Goal: Task Accomplishment & Management: Complete application form

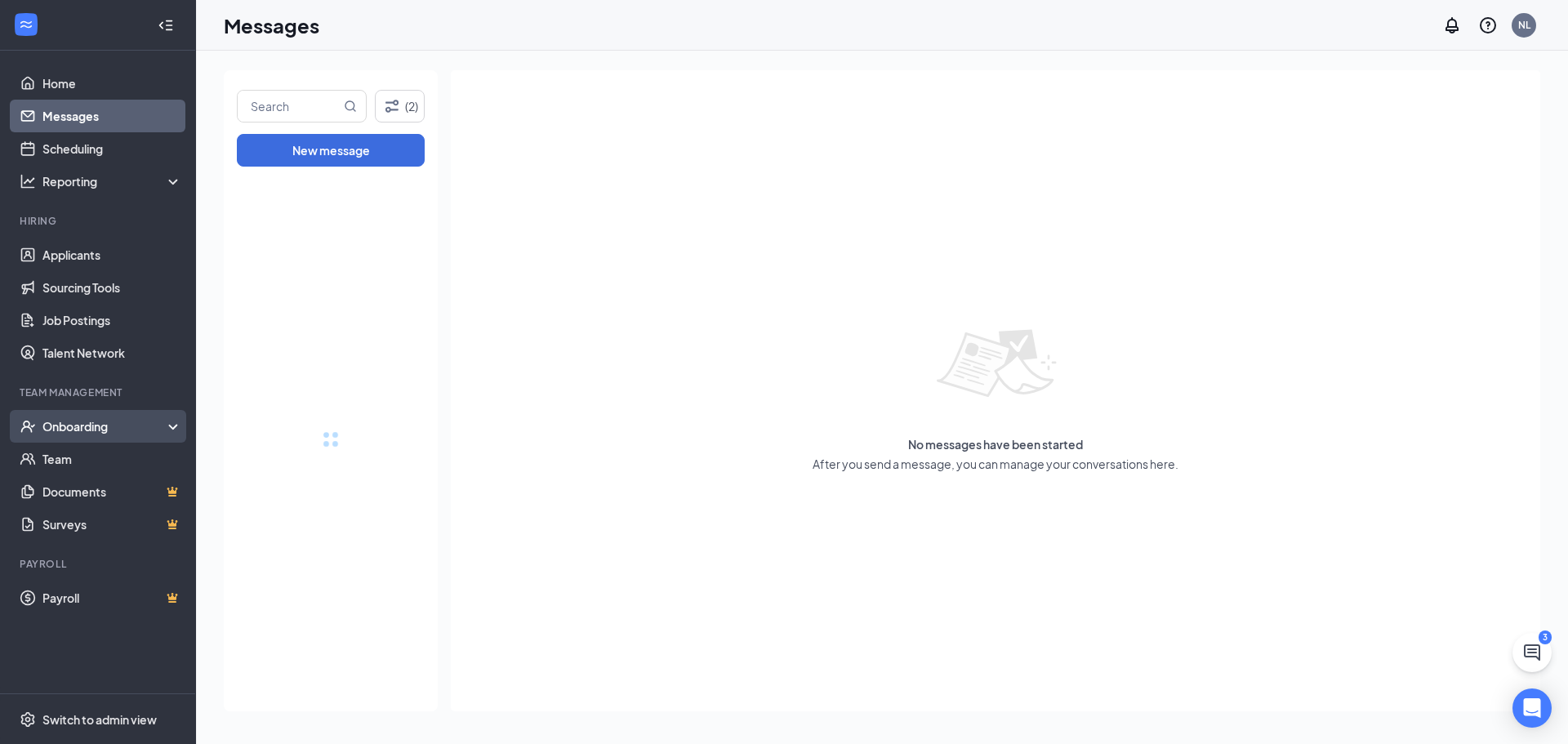
click at [167, 424] on div "Onboarding" at bounding box center [105, 426] width 126 height 16
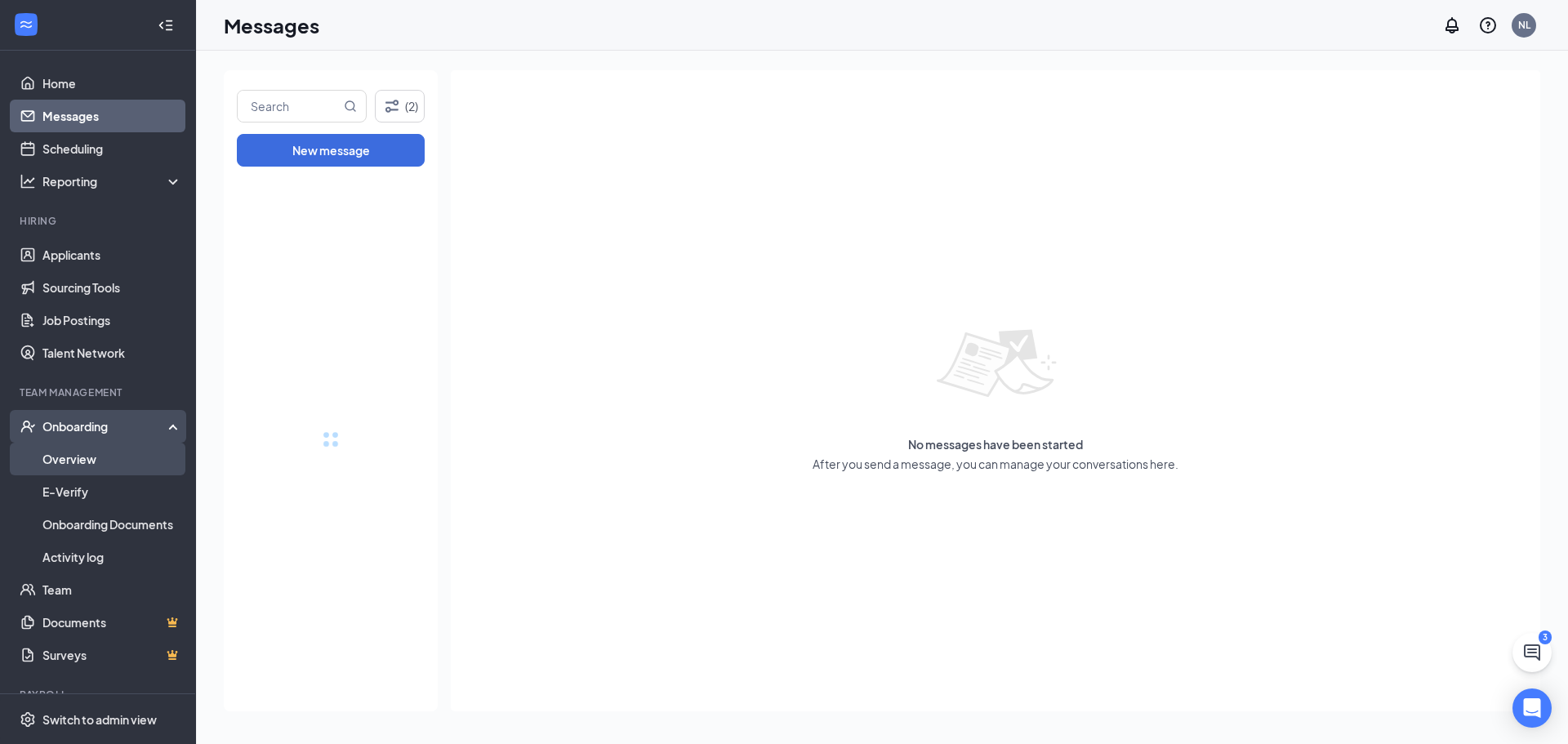
click at [109, 461] on link "Overview" at bounding box center [112, 459] width 140 height 33
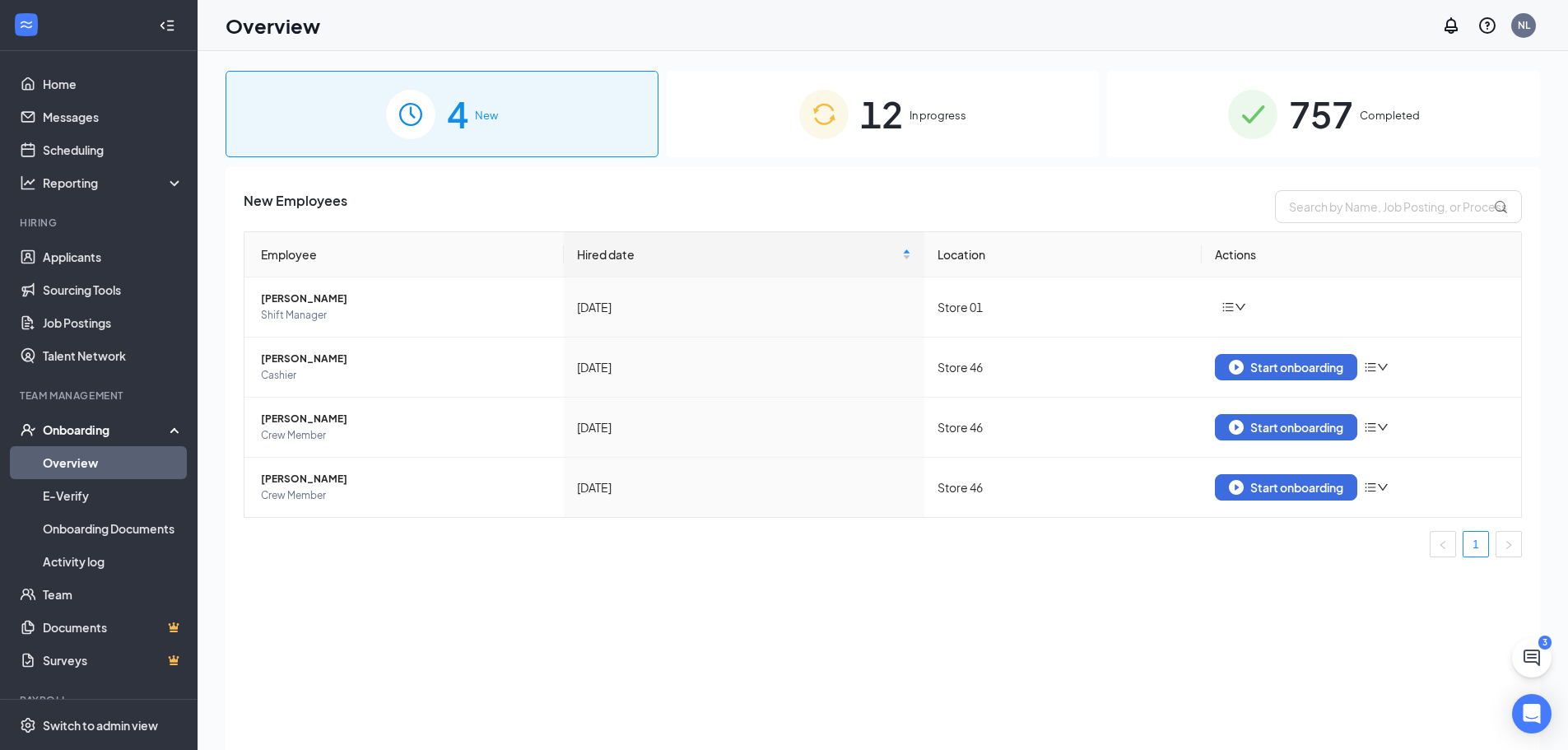
click at [893, 110] on span "12" at bounding box center [881, 114] width 42 height 57
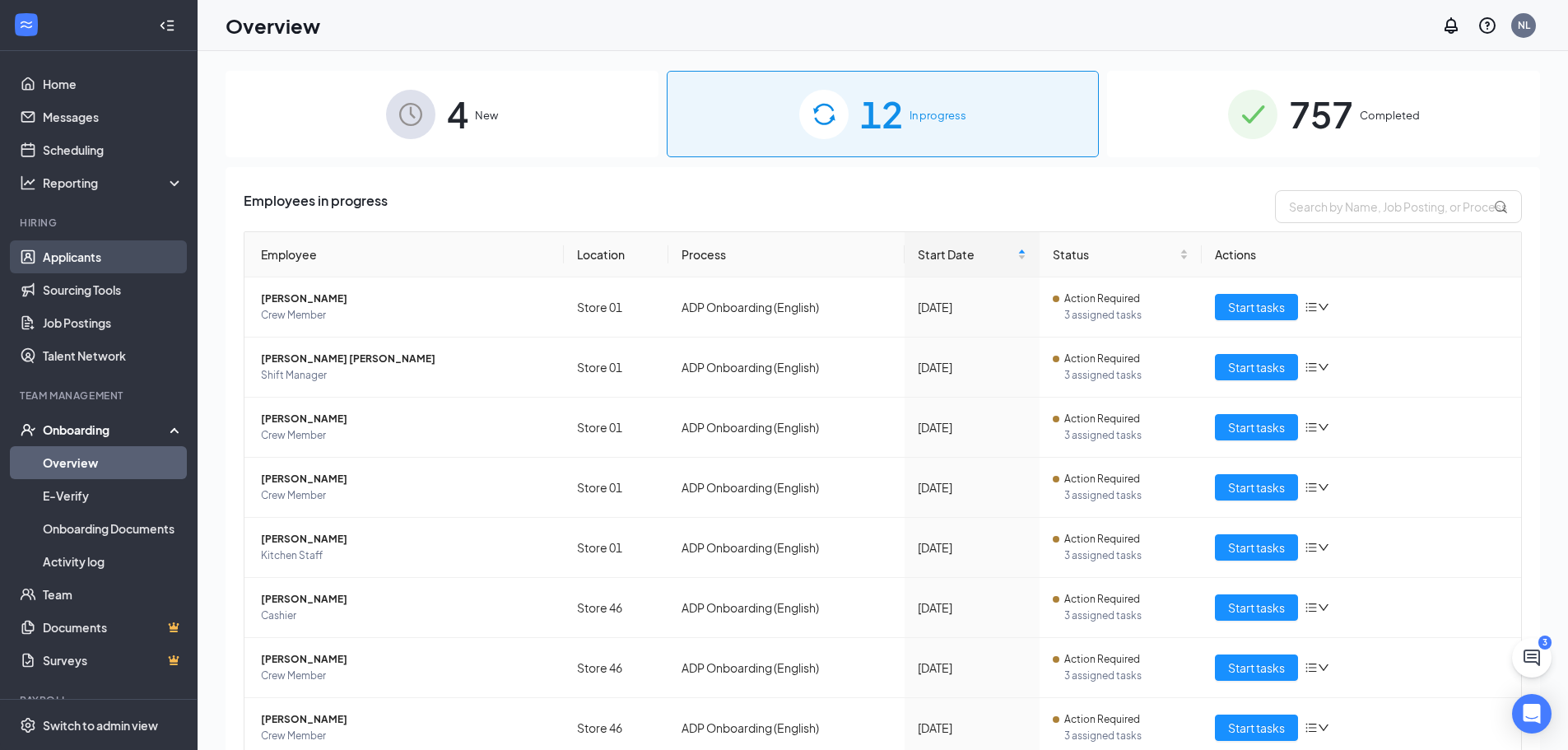
click at [93, 254] on link "Applicants" at bounding box center [113, 257] width 141 height 33
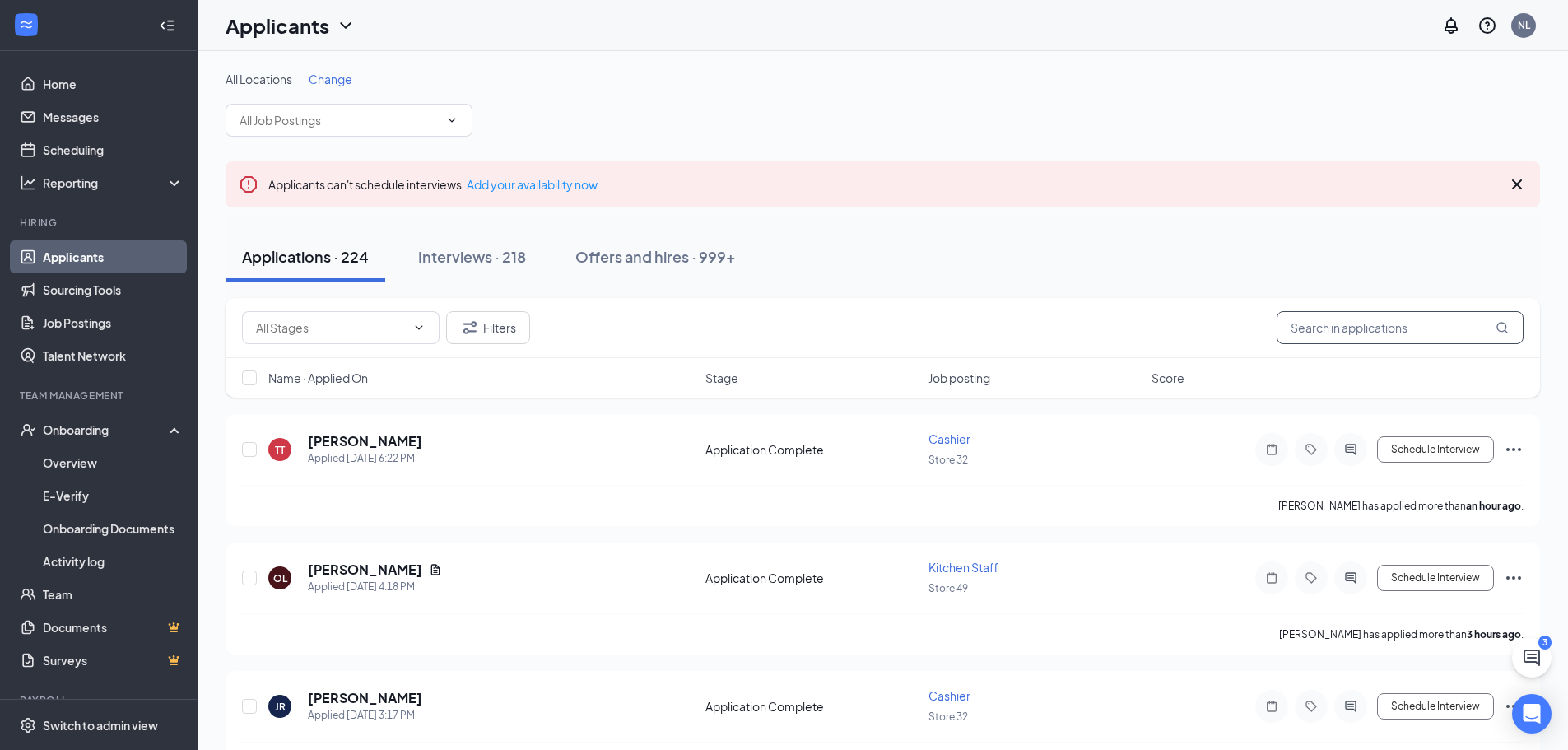
click at [1326, 331] on input "text" at bounding box center [1400, 327] width 247 height 33
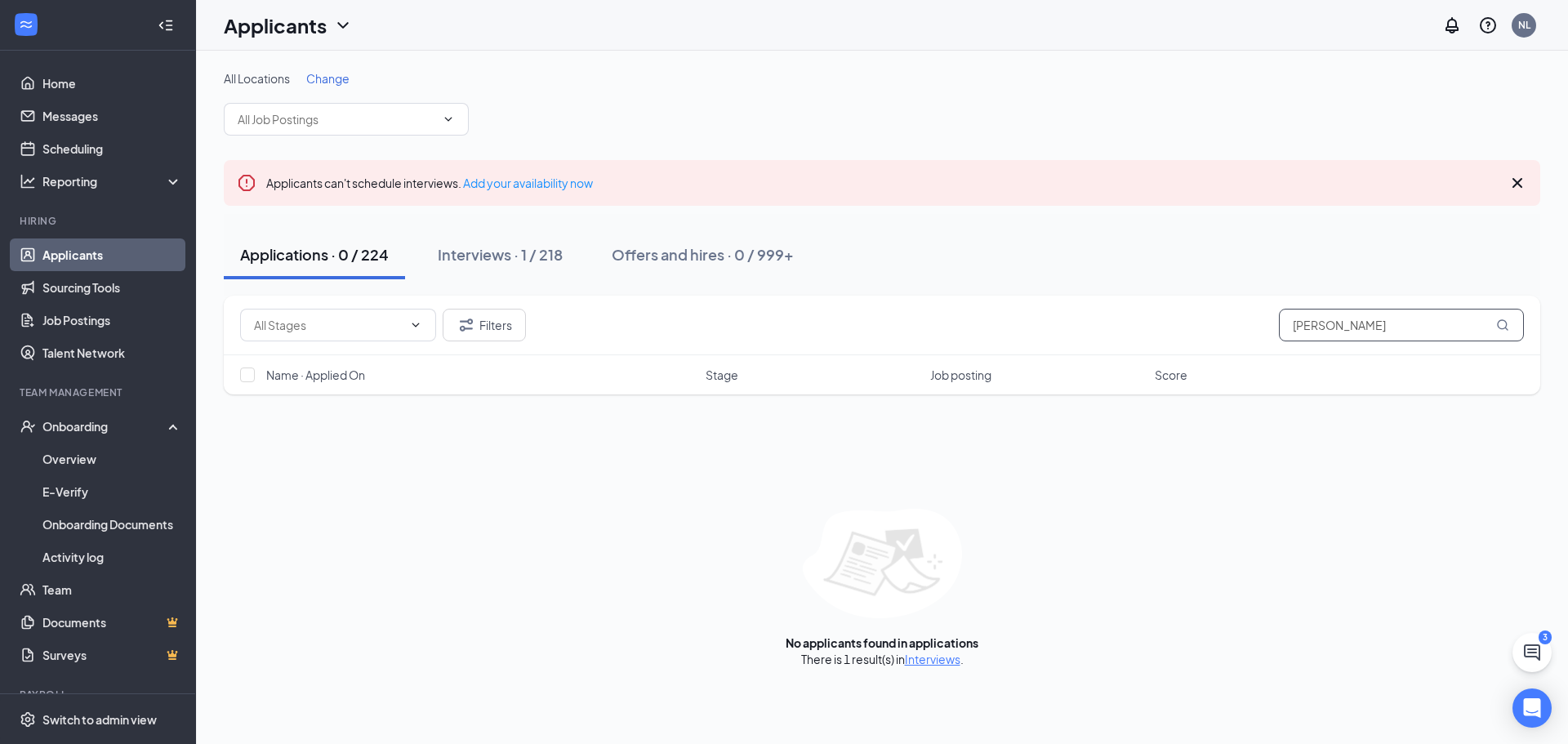
click at [1503, 323] on icon "MagnifyingGlass" at bounding box center [1501, 325] width 13 height 13
click at [1506, 327] on icon "MagnifyingGlass" at bounding box center [1501, 325] width 11 height 11
click at [1504, 325] on icon "MagnifyingGlass" at bounding box center [1501, 325] width 13 height 13
click at [1408, 331] on input "ROCKY TRIPP" at bounding box center [1401, 325] width 245 height 33
click at [1397, 332] on input "ROCKY TRIPP" at bounding box center [1401, 325] width 245 height 33
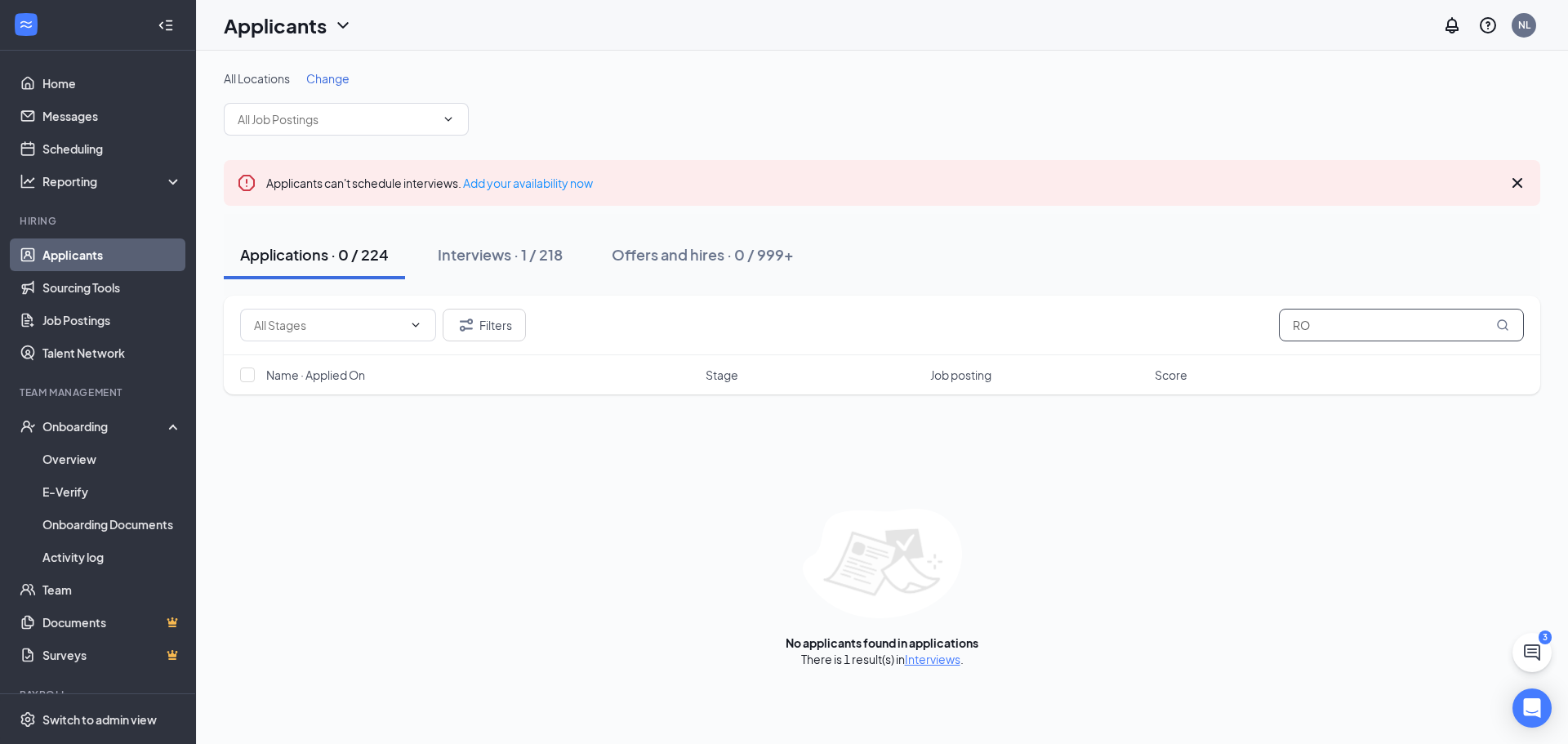
type input "R"
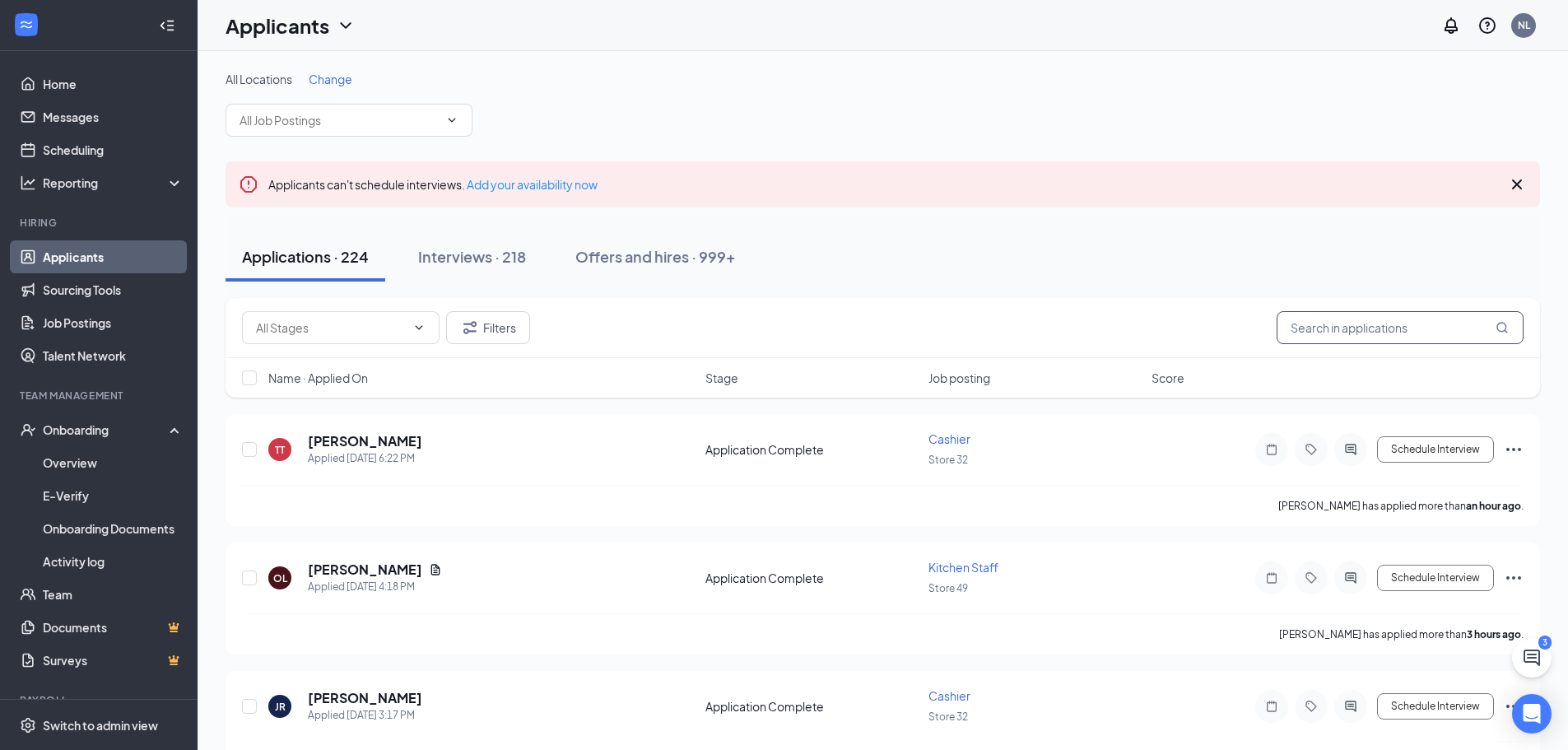
click at [1321, 327] on input "text" at bounding box center [1400, 327] width 247 height 33
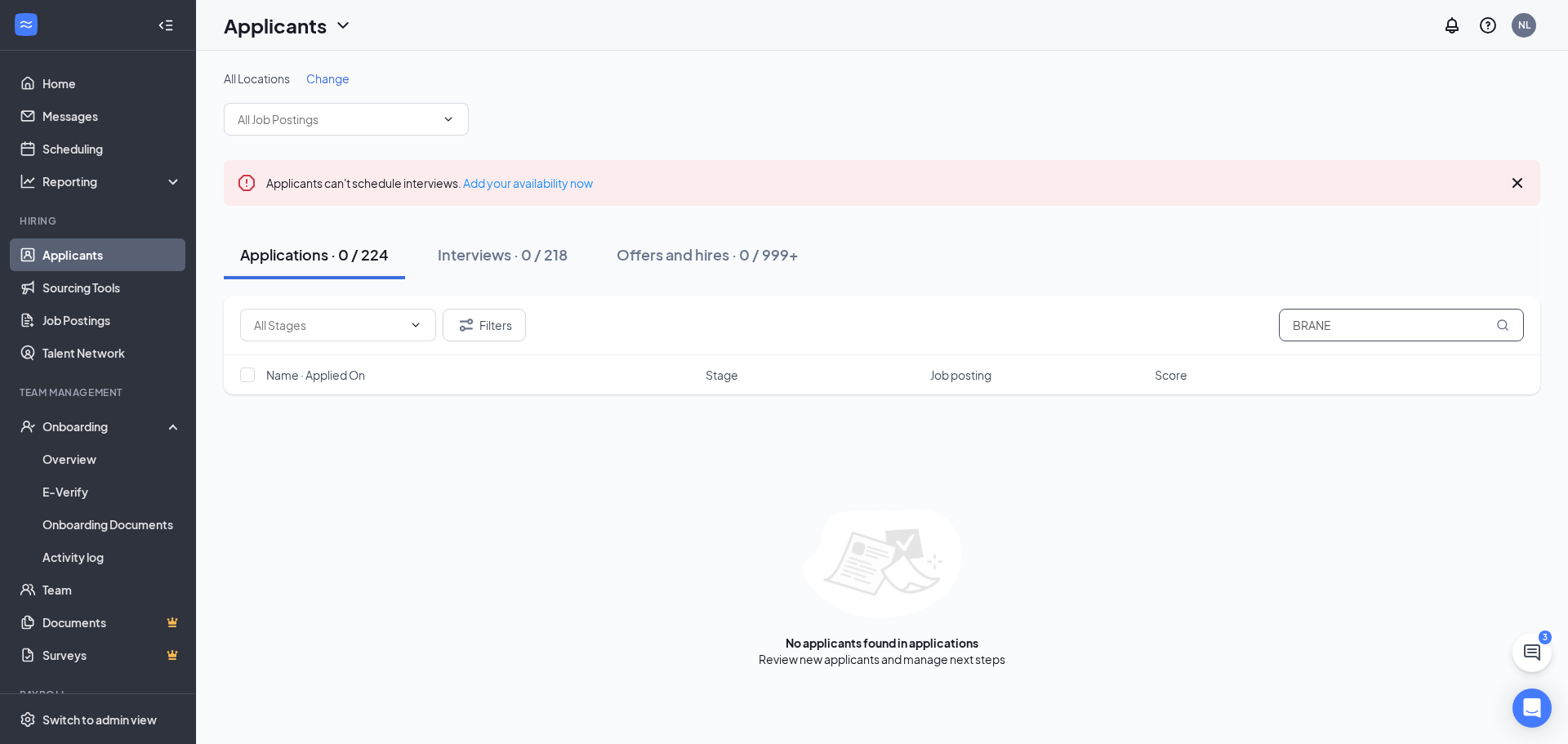
click at [1347, 332] on input "BRANE" at bounding box center [1401, 325] width 245 height 33
type input "B"
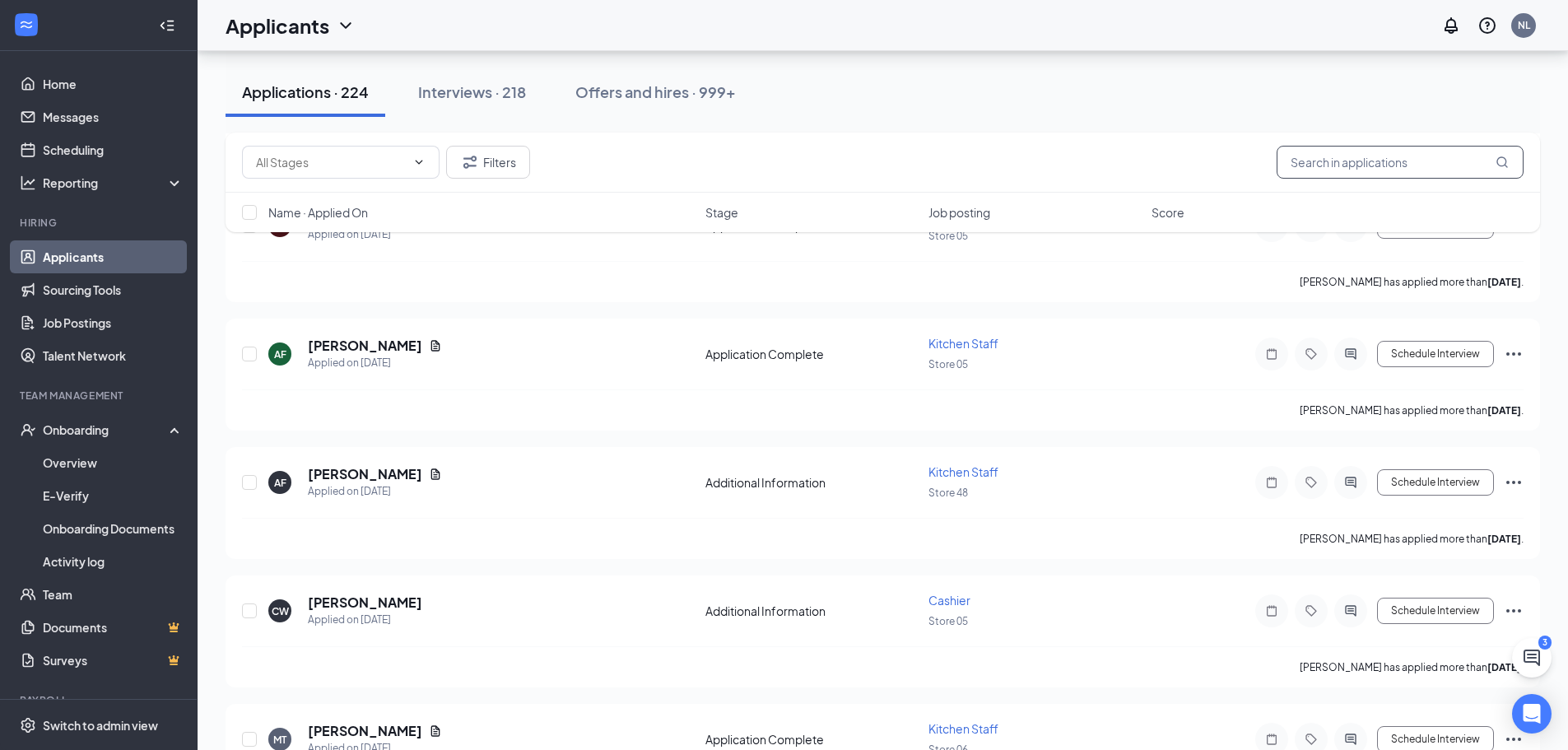
scroll to position [1976, 0]
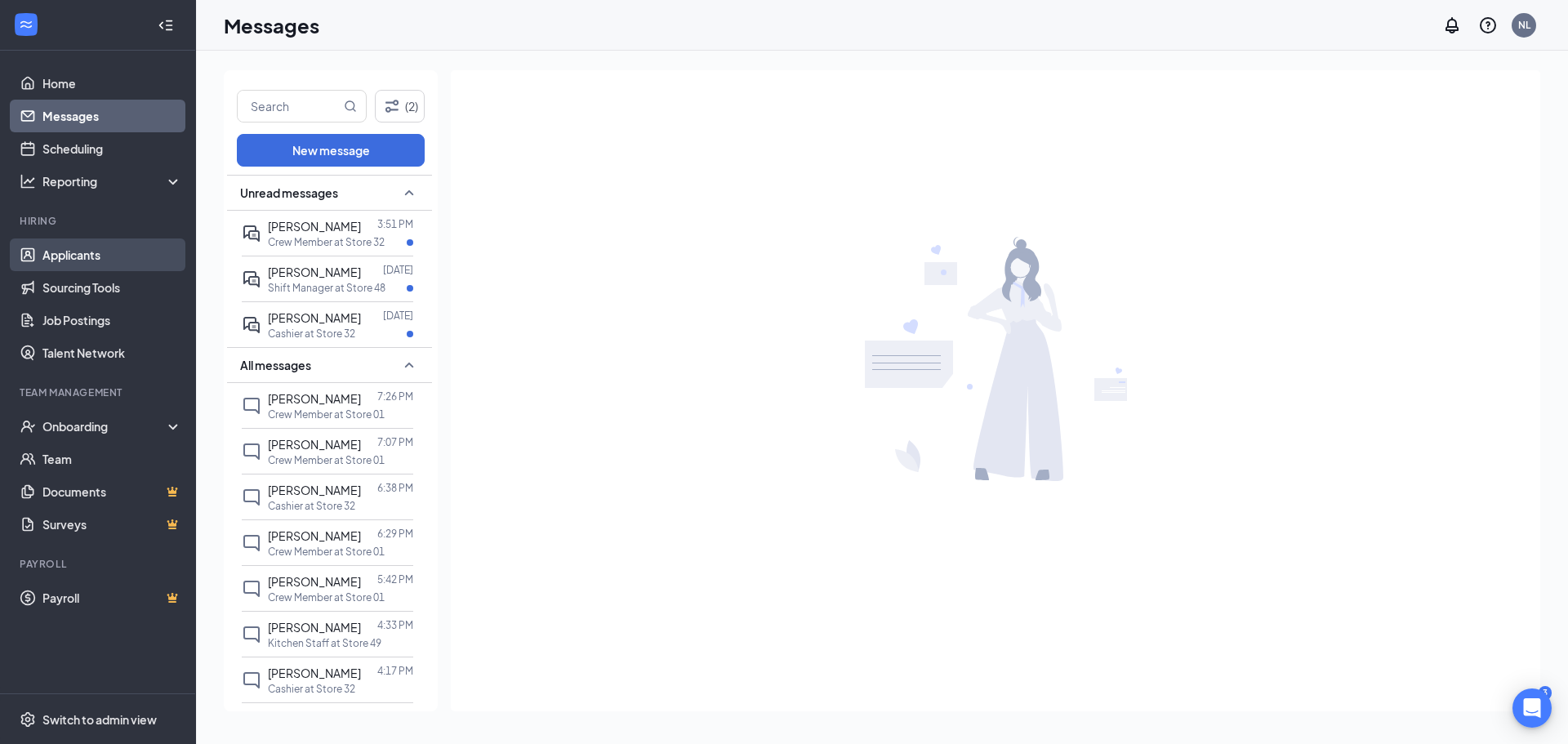
click at [107, 250] on link "Applicants" at bounding box center [112, 255] width 140 height 33
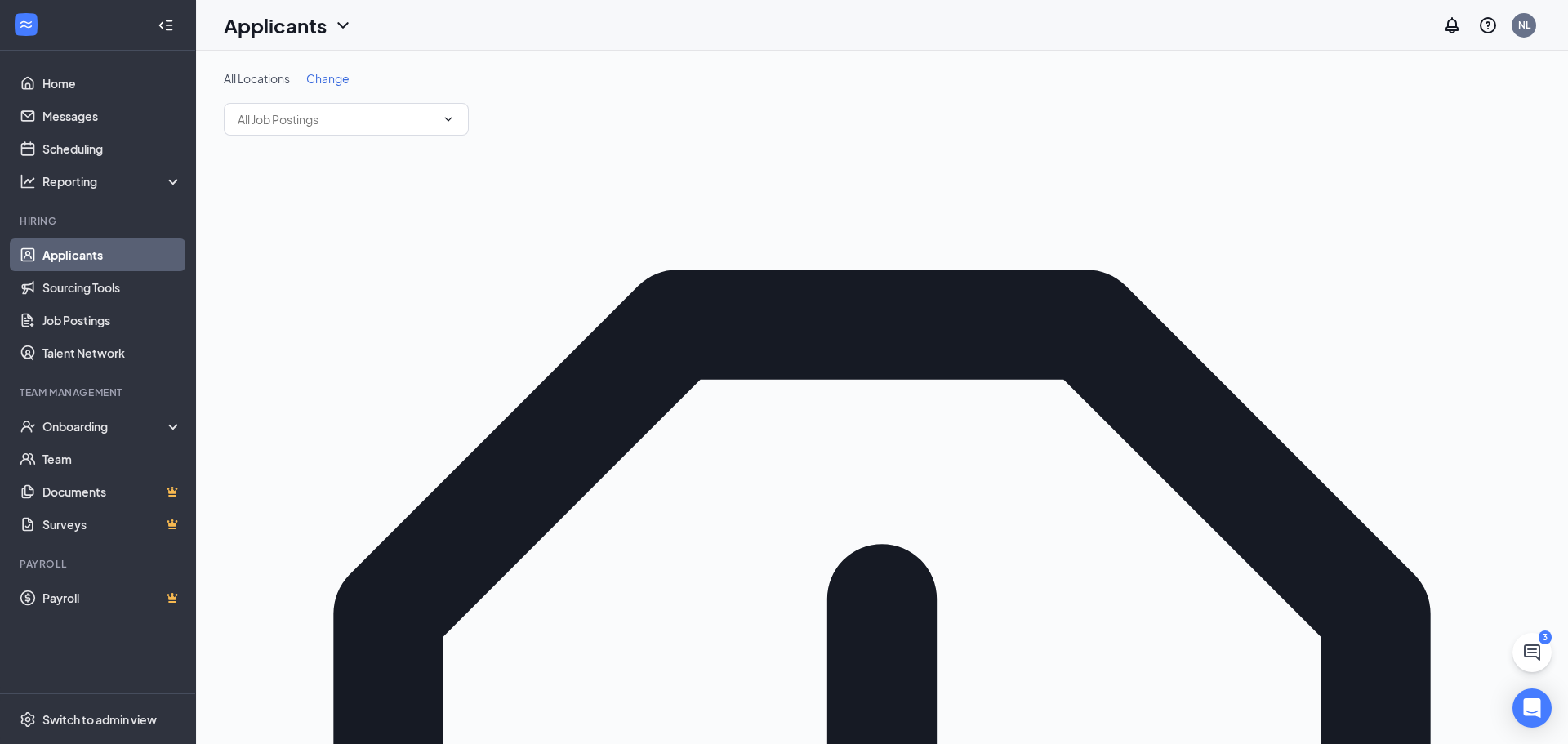
type input "R"
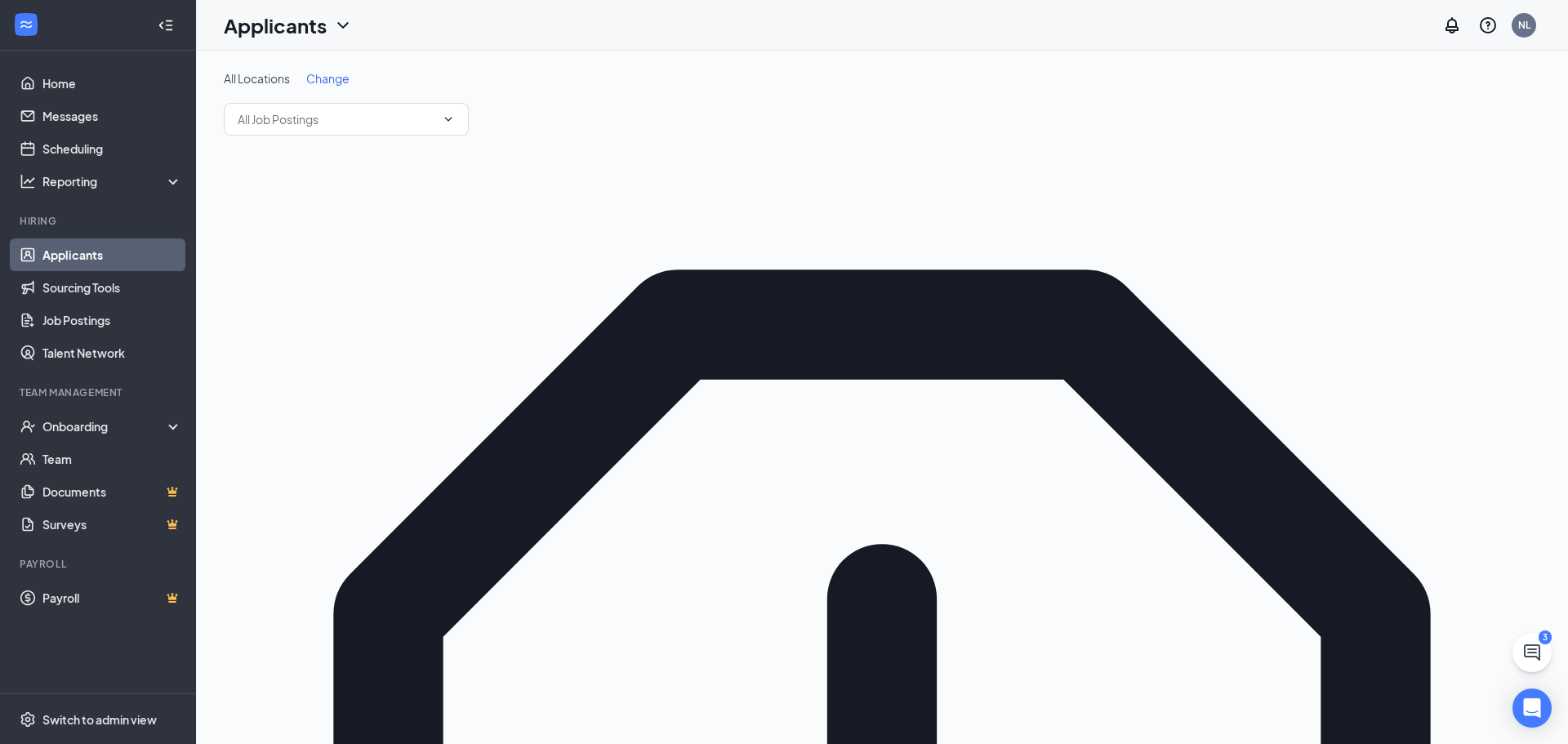
type input "ROCKY"
type input "Hiring Complete (final stage)"
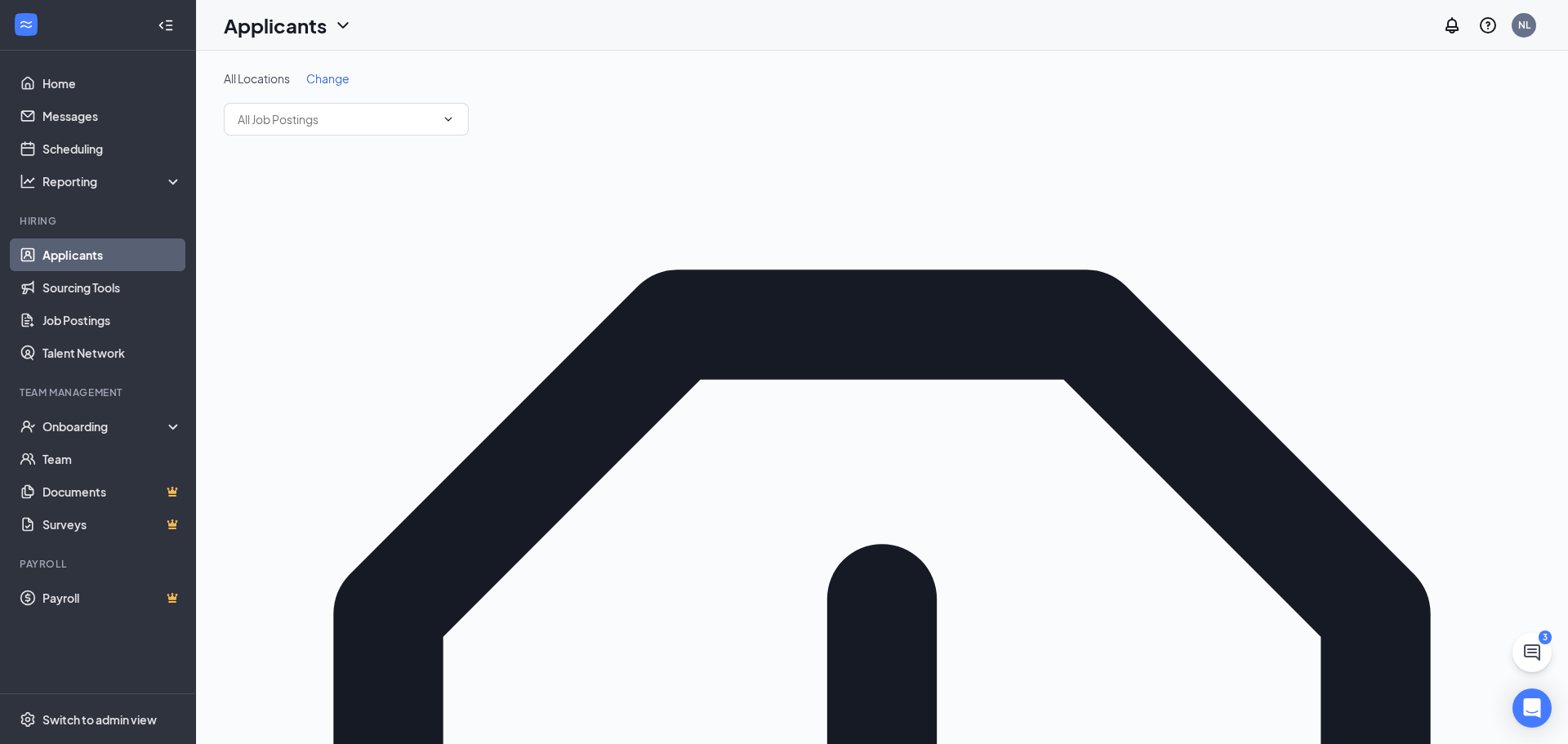
type input "R"
type input "B"
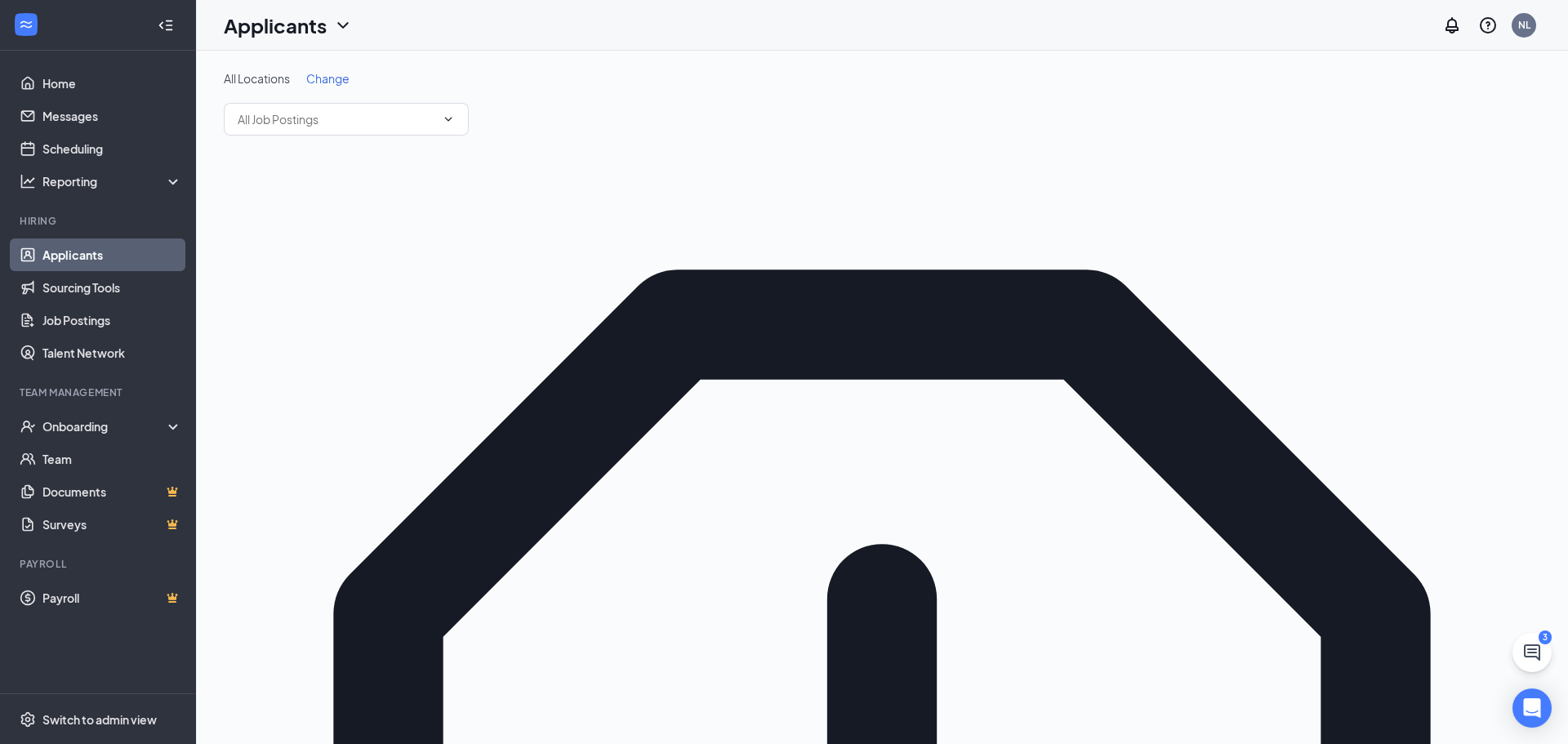
type input "[PERSON_NAME]"
type input "Hiring Complete (final stage)"
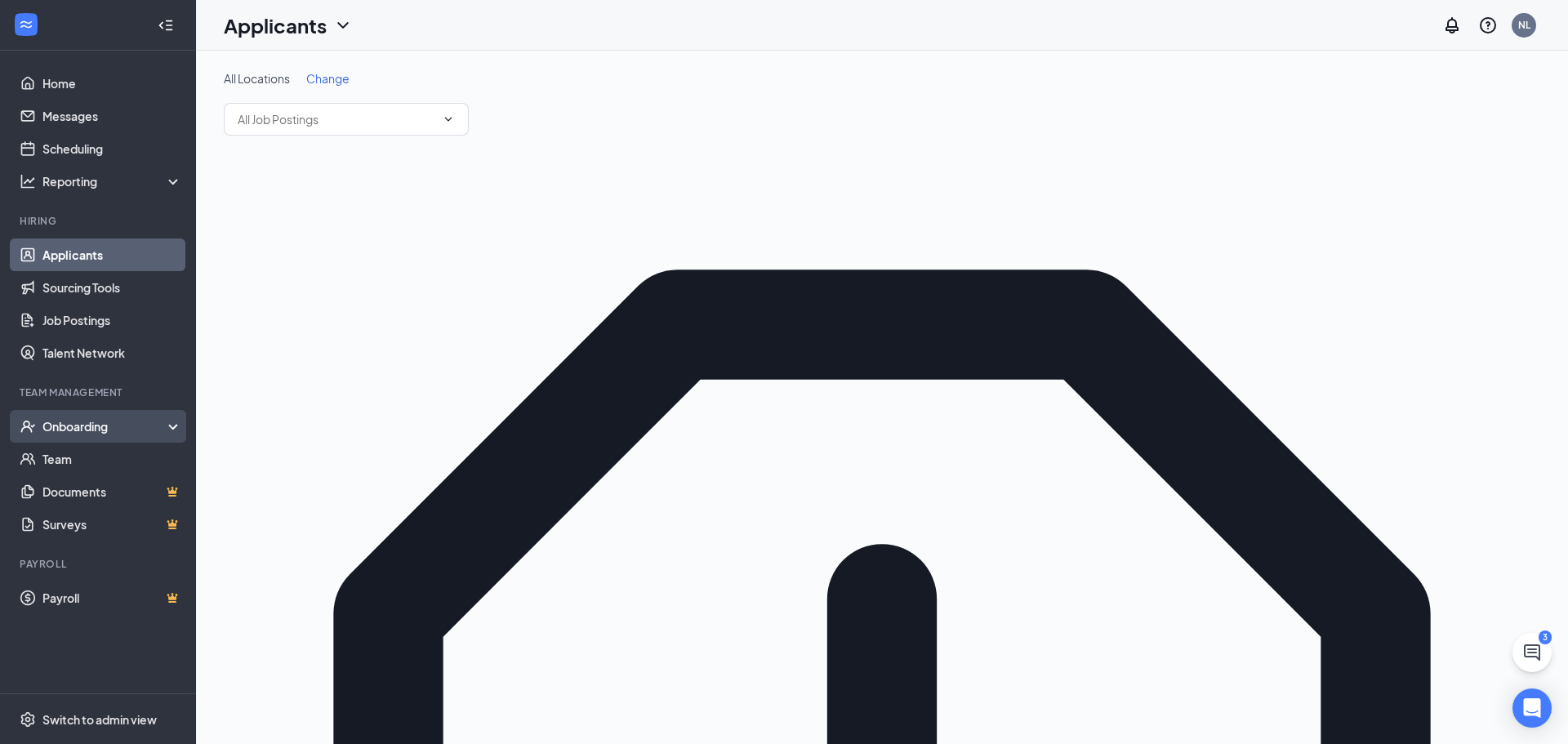
click at [171, 423] on div "Onboarding" at bounding box center [98, 426] width 196 height 33
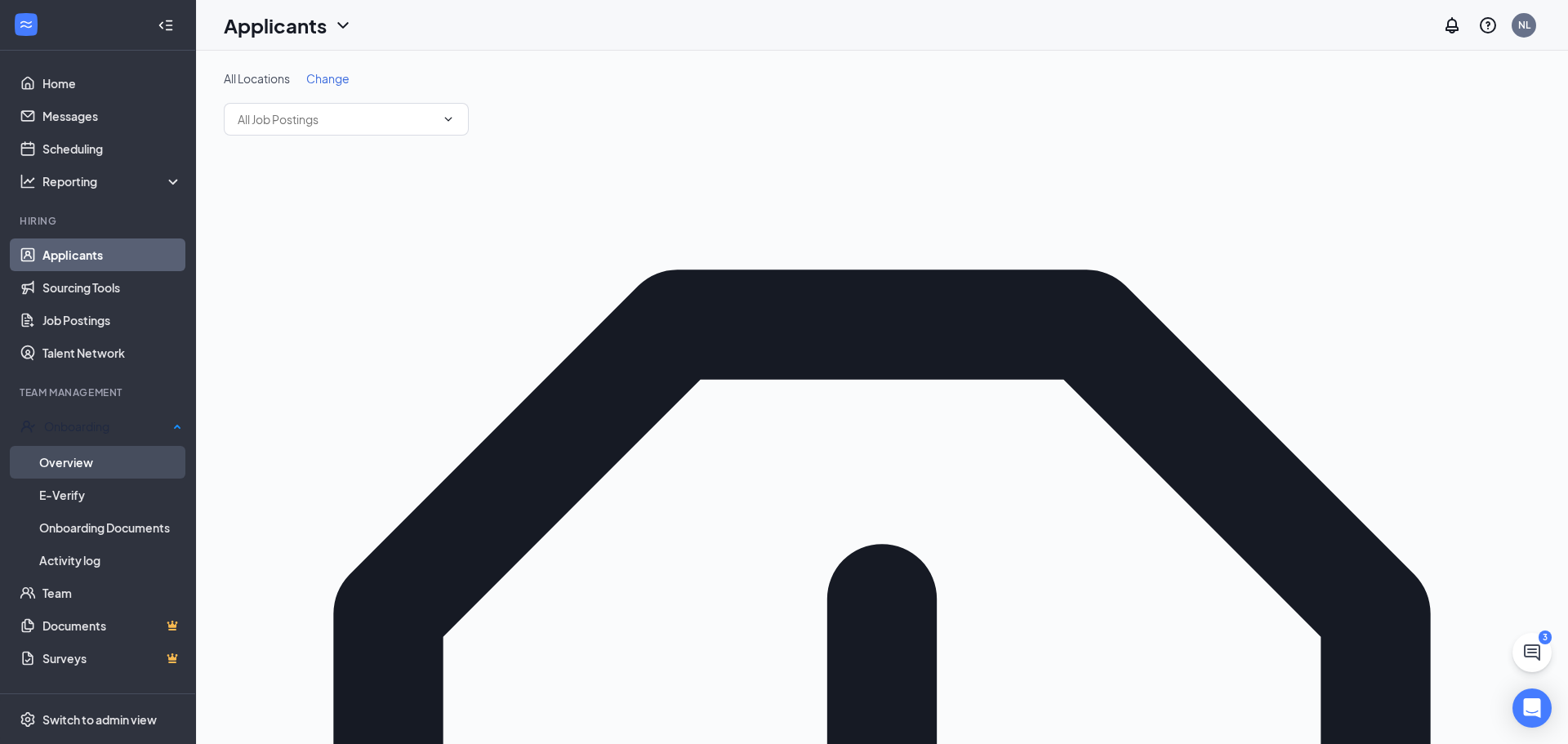
click at [109, 458] on link "Overview" at bounding box center [110, 462] width 142 height 33
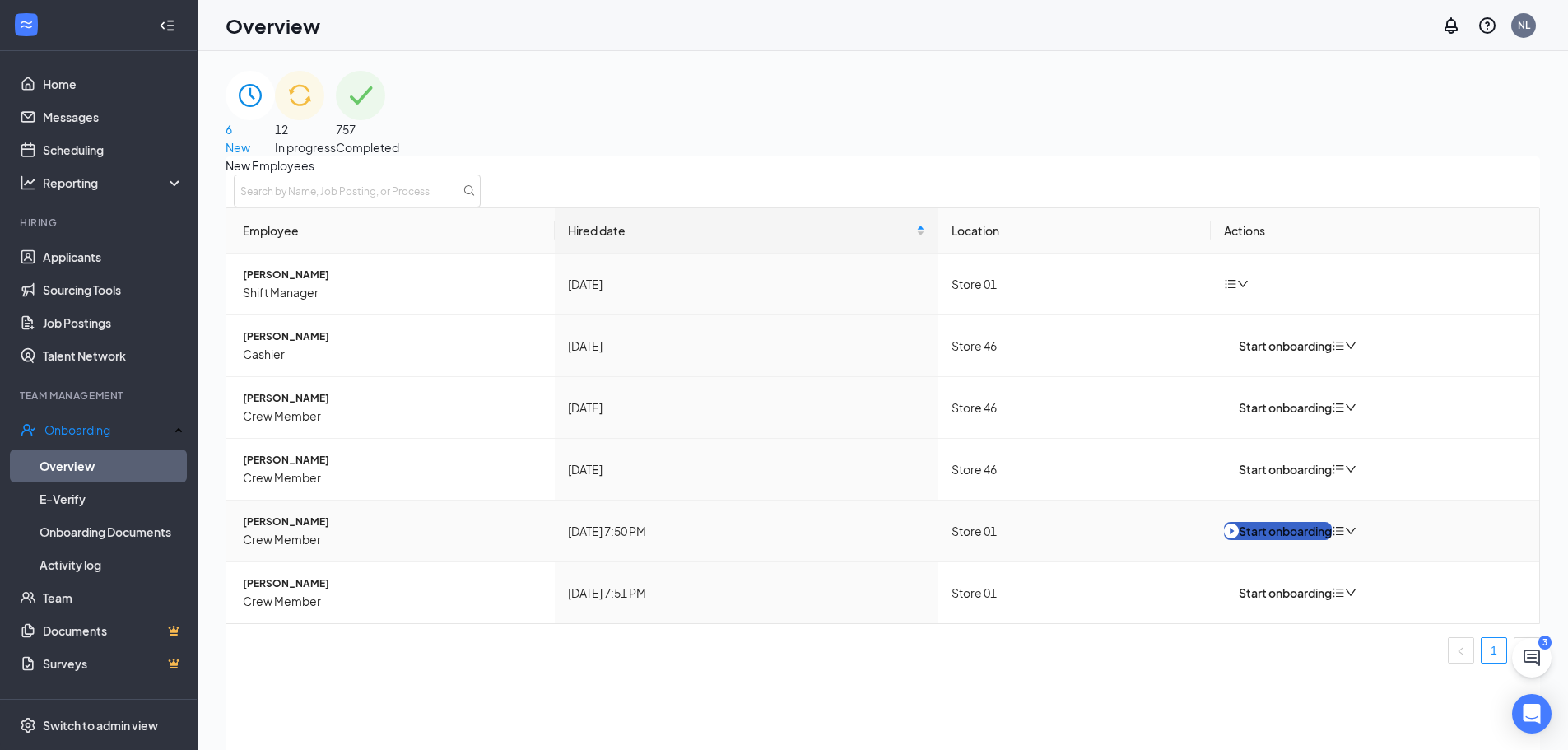
click at [1286, 540] on div "Start onboarding" at bounding box center [1277, 531] width 108 height 18
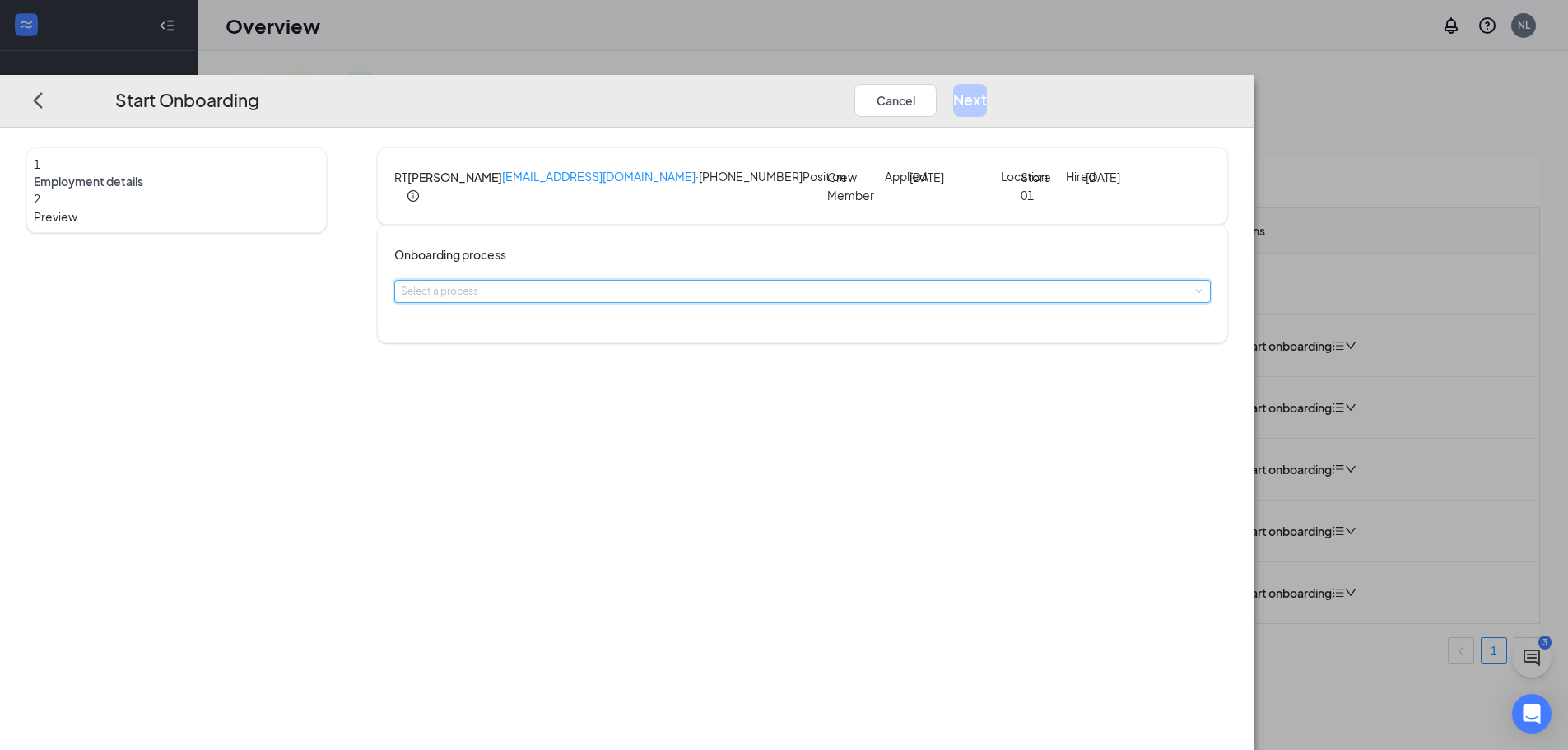
click at [1194, 296] on span at bounding box center [1197, 292] width 8 height 8
click at [646, 367] on span "ADP Onboarding (English)" at bounding box center [627, 367] width 138 height 14
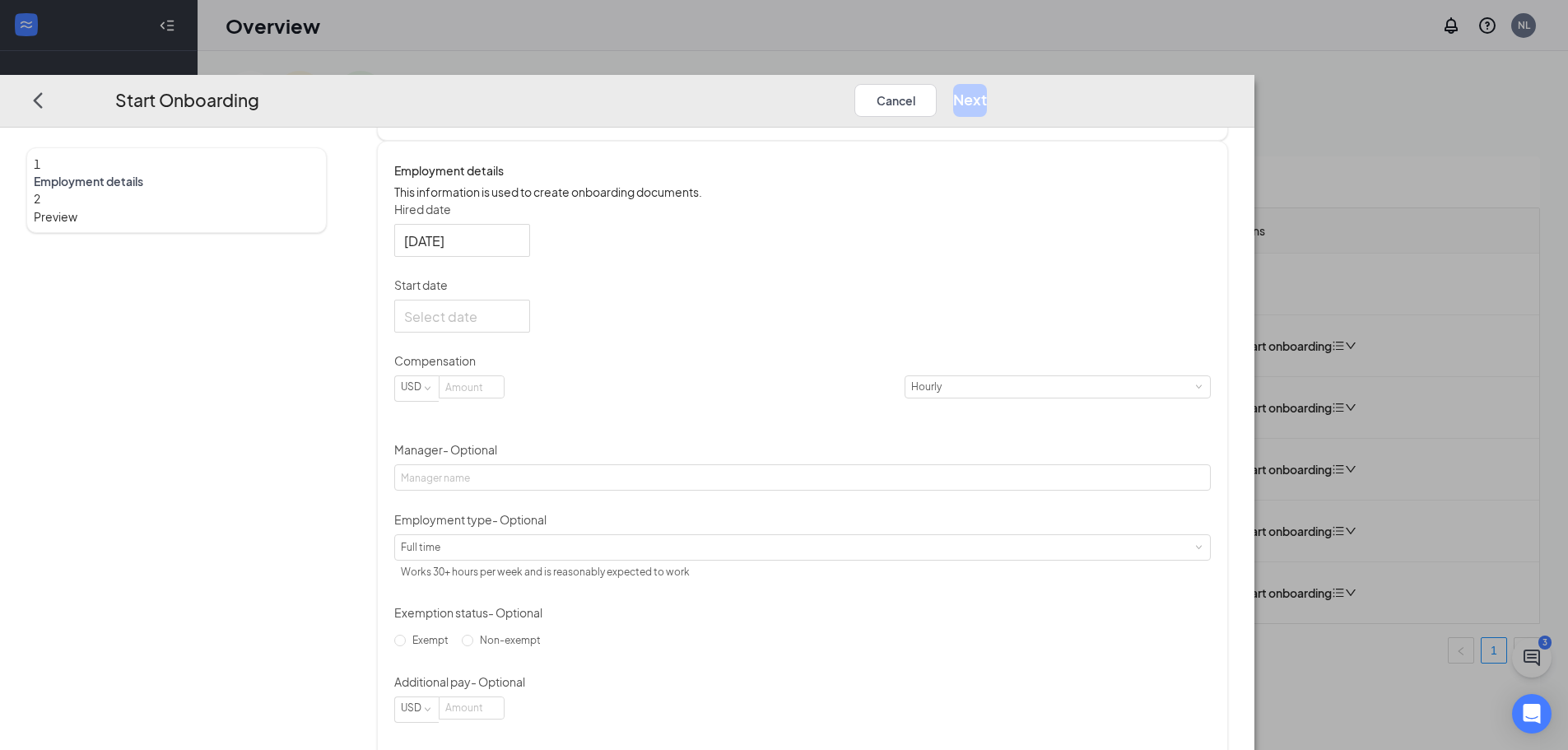
scroll to position [247, 0]
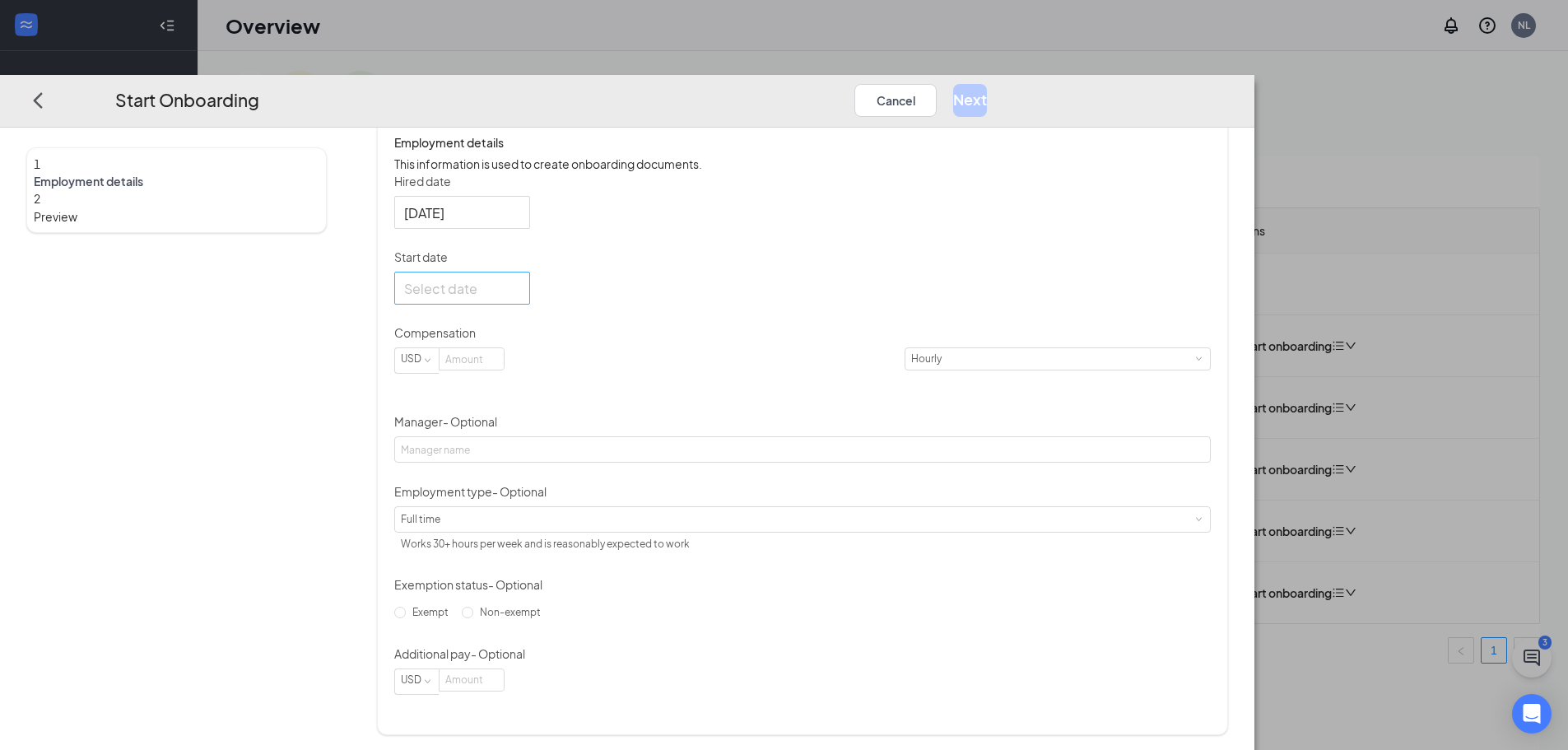
click at [520, 299] on div at bounding box center [462, 288] width 116 height 20
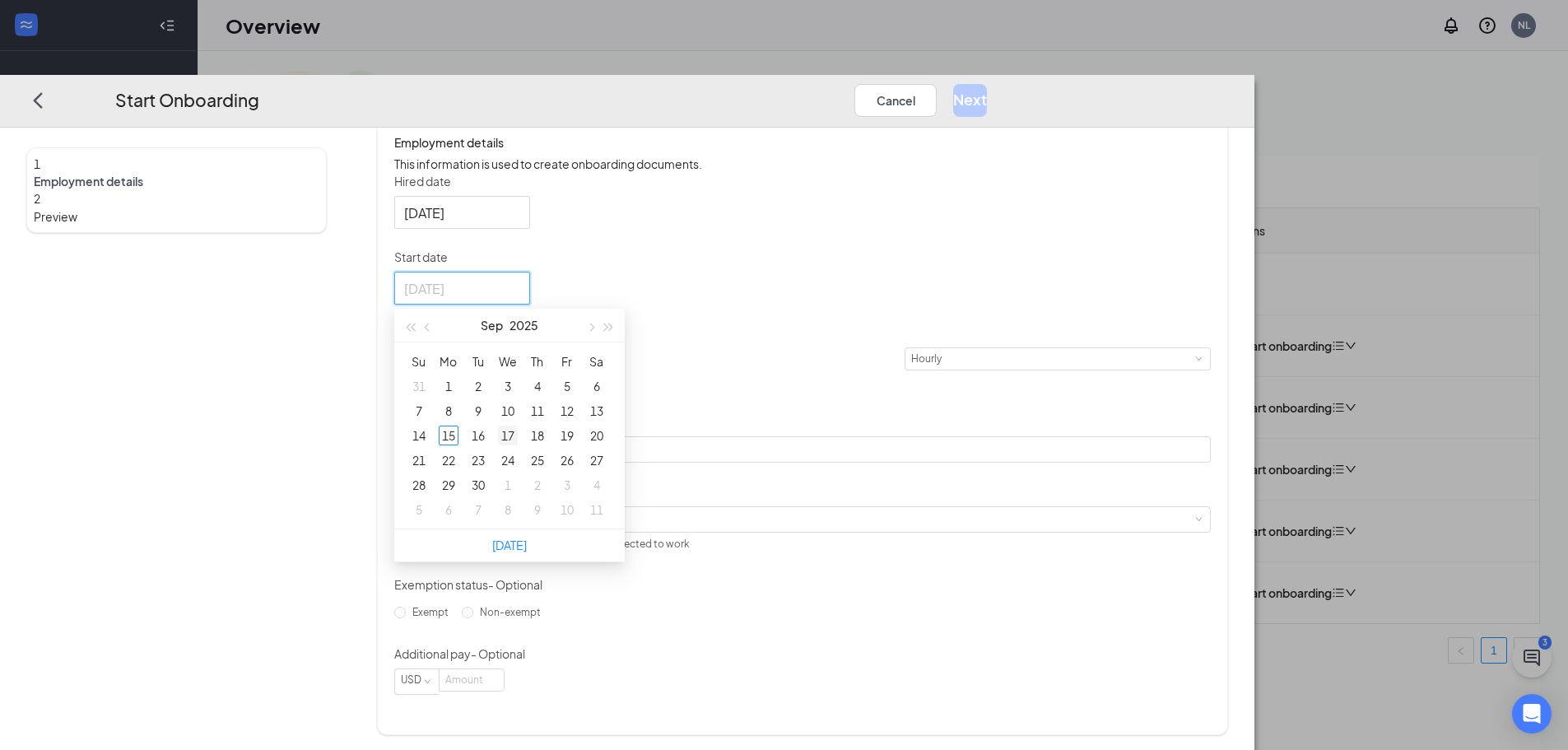
type input "[DATE]"
click at [518, 446] on div "17" at bounding box center [507, 435] width 20 height 20
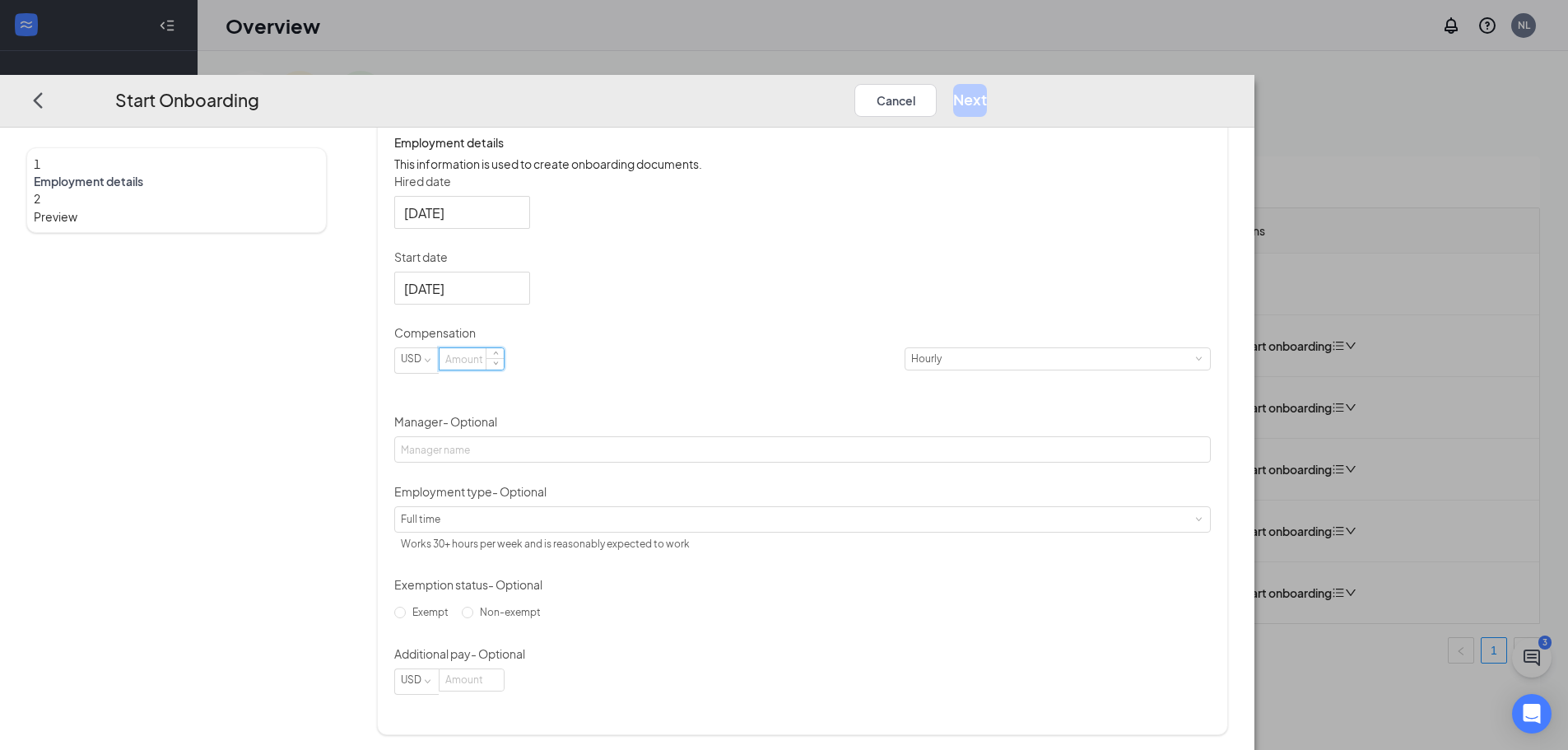
click at [504, 370] on input at bounding box center [472, 359] width 65 height 21
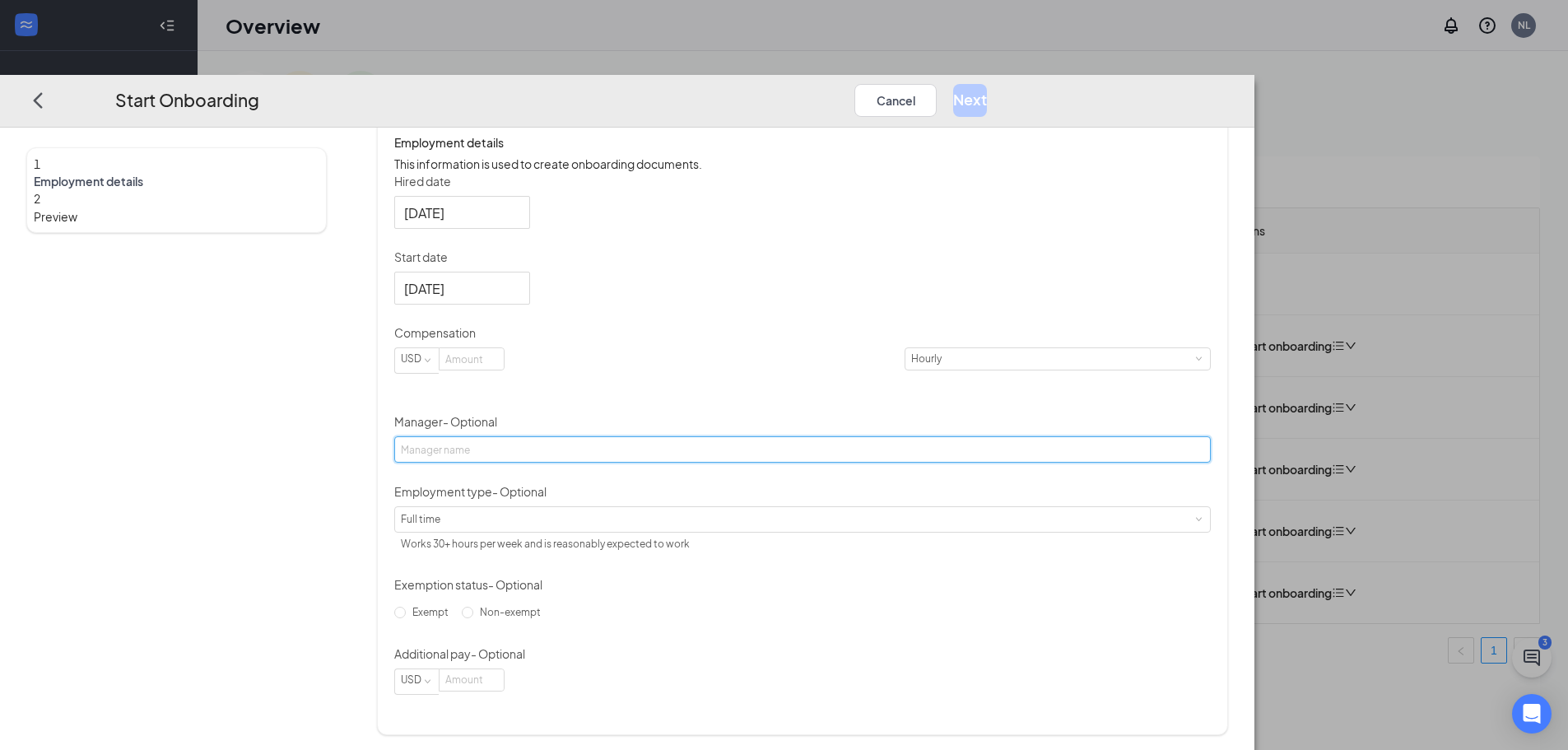
click at [589, 463] on input "Manager - Optional" at bounding box center [802, 449] width 817 height 26
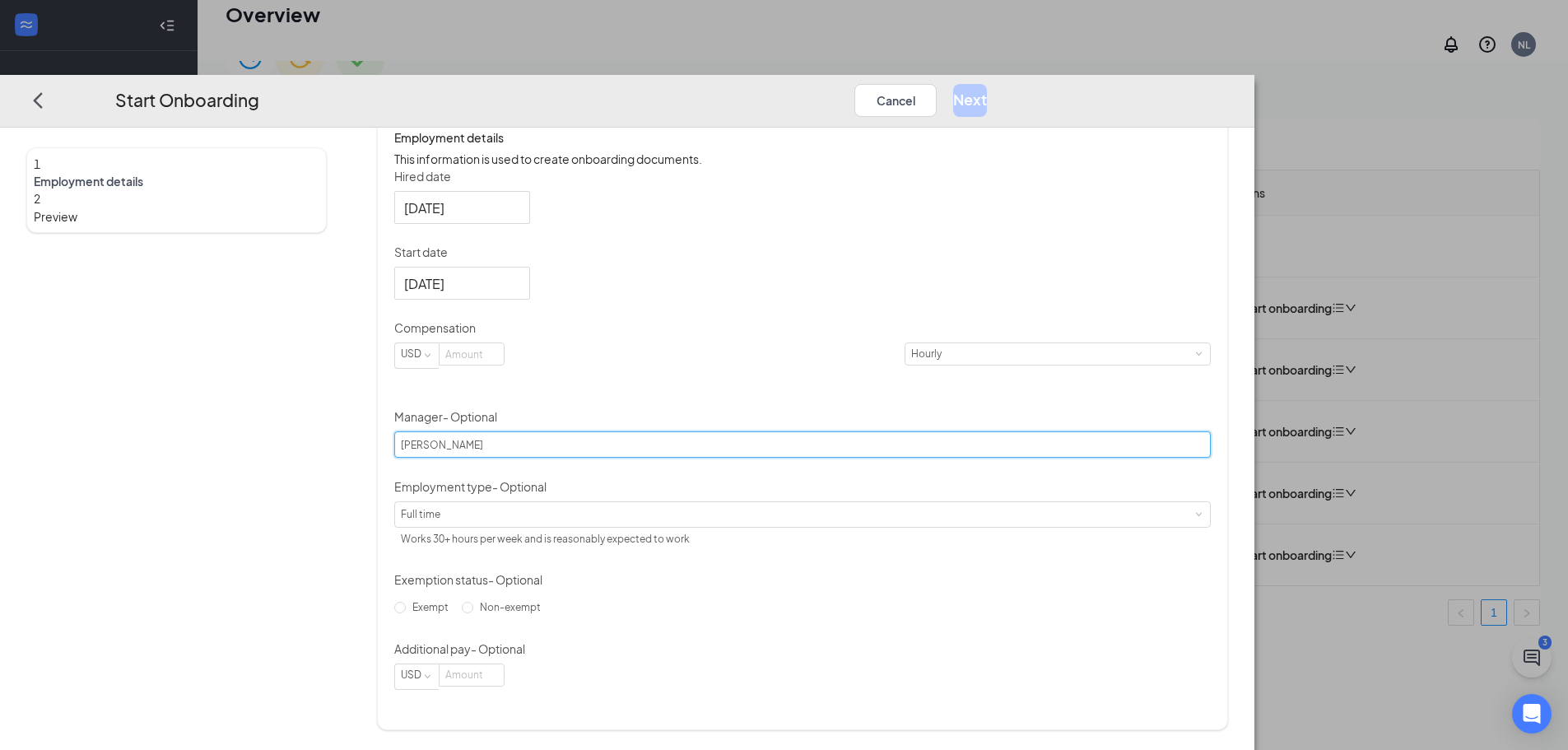
scroll to position [74, 0]
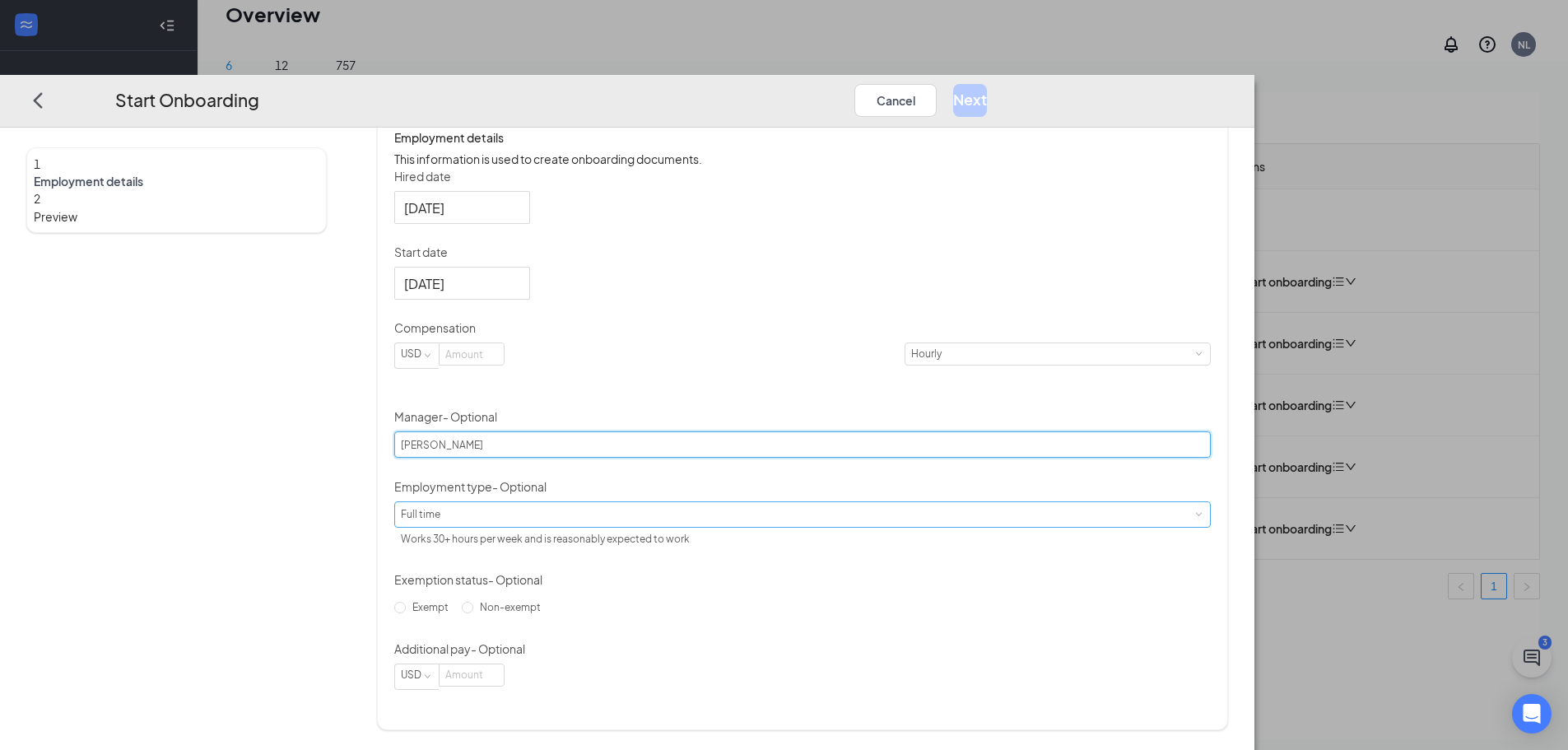
type input "[PERSON_NAME]"
click at [611, 522] on div "Full time Works 30+ hours per week and is reasonably expected to work" at bounding box center [552, 527] width 301 height 49
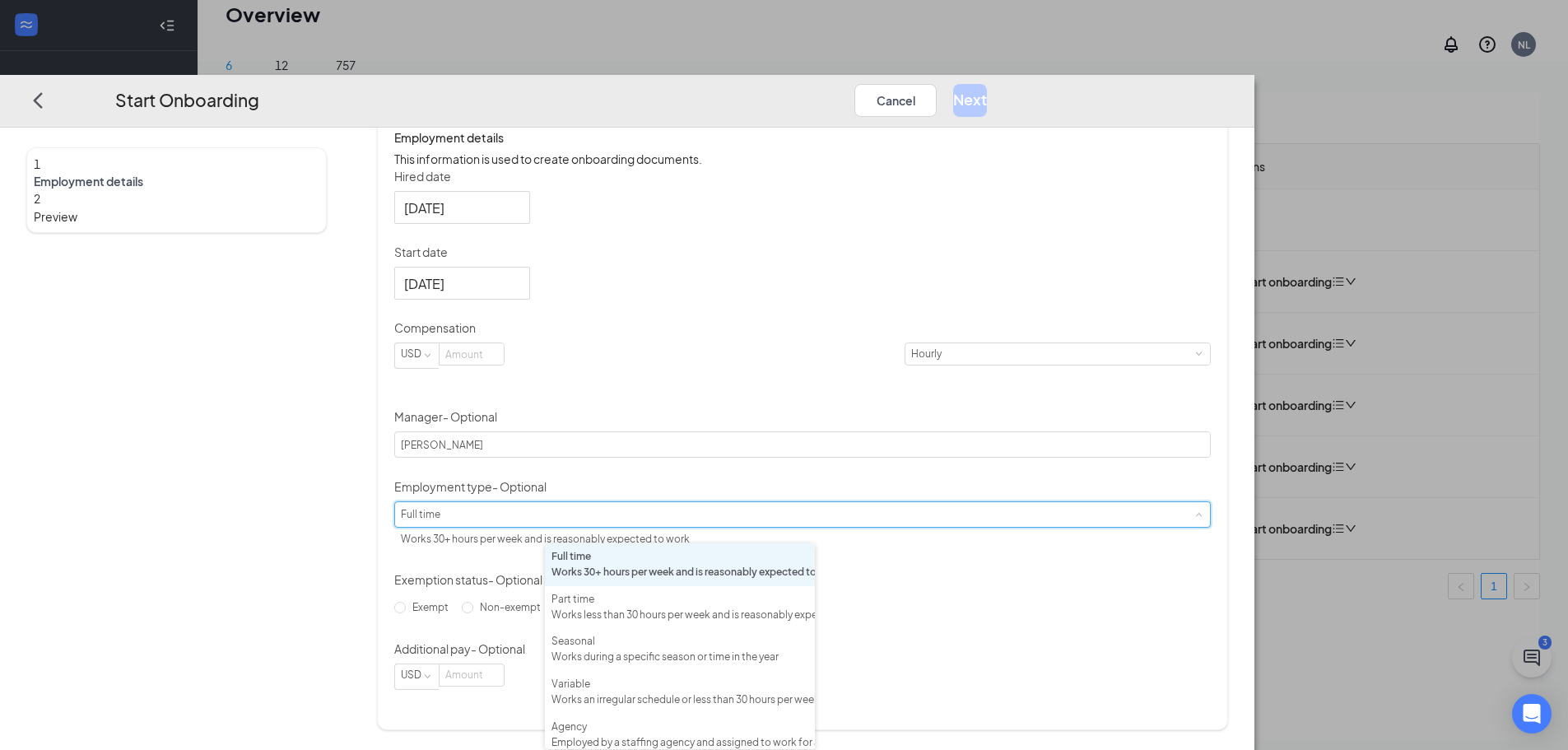
click at [1194, 518] on span at bounding box center [1197, 514] width 8 height 8
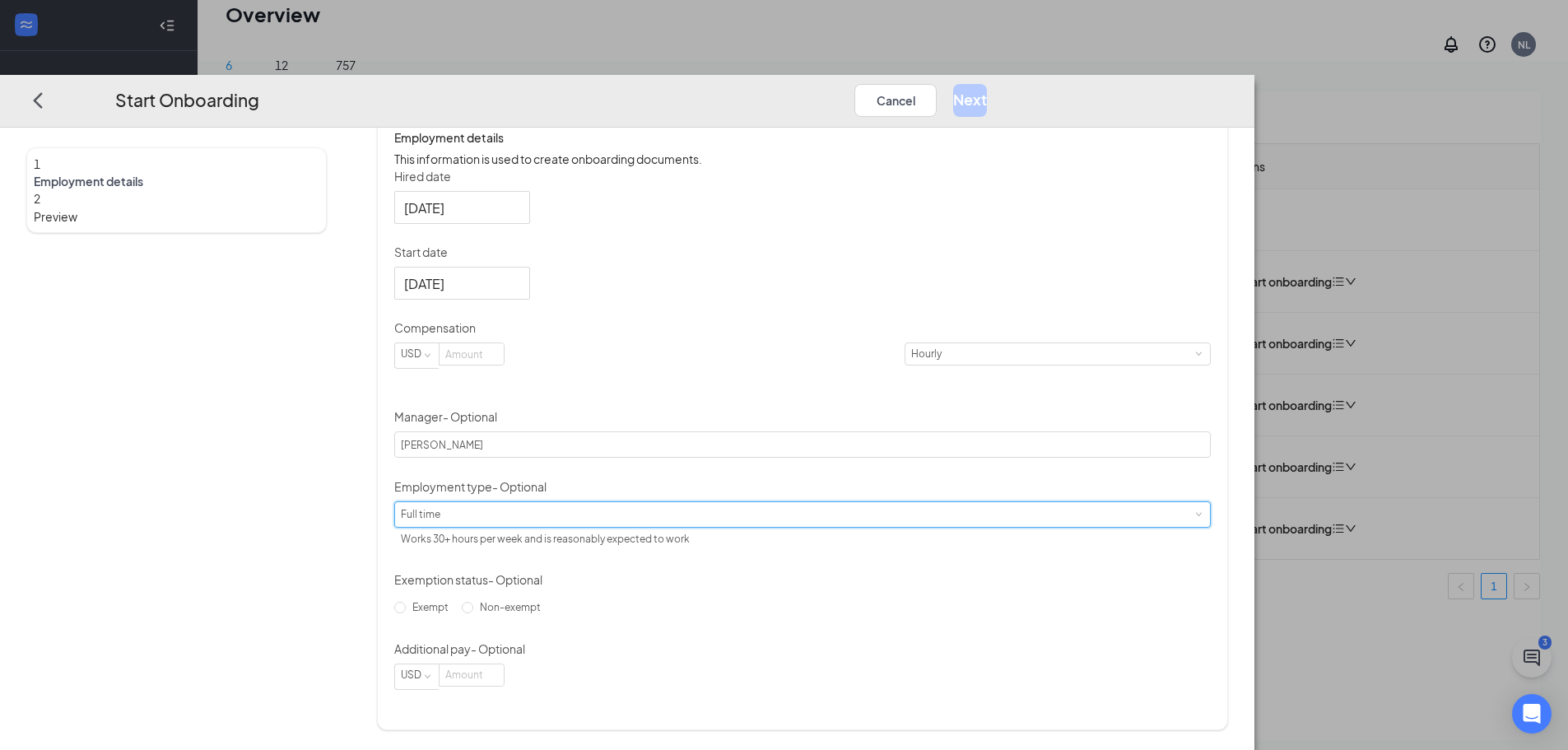
click at [1194, 518] on span at bounding box center [1197, 514] width 8 height 8
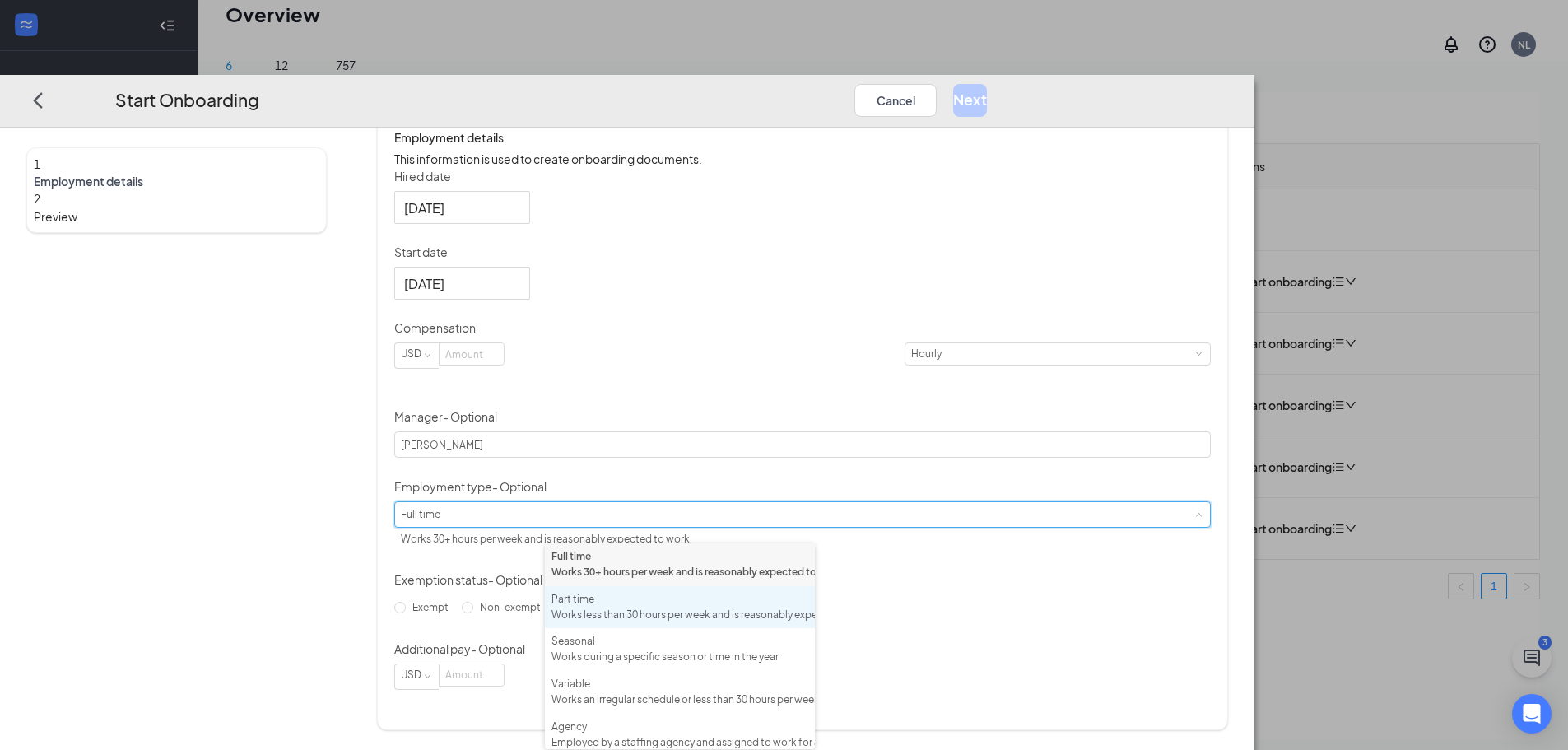
click at [627, 623] on div "Works less than 30 hours per week and is reasonably expected to work" at bounding box center [680, 616] width 257 height 15
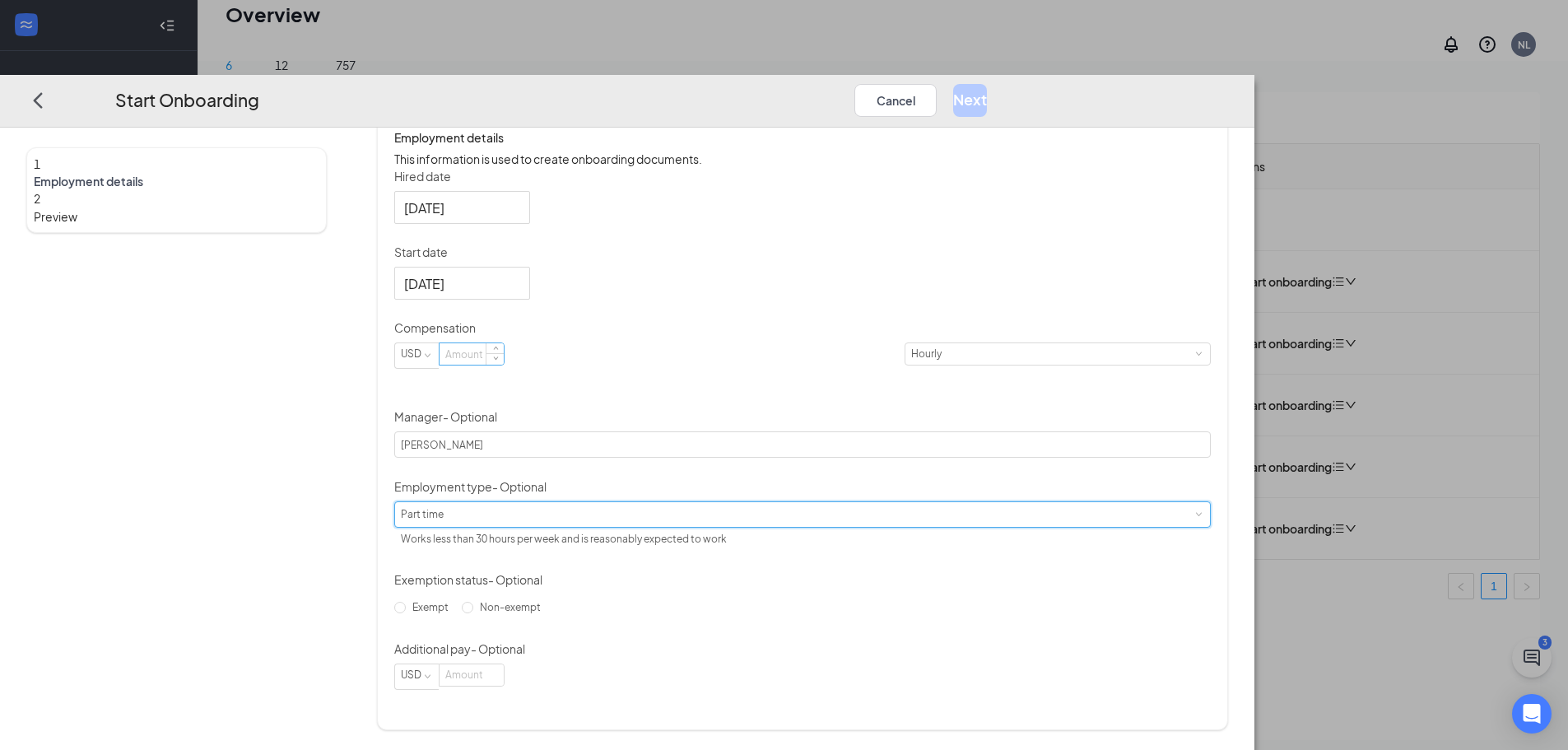
click at [504, 361] on input at bounding box center [472, 354] width 65 height 21
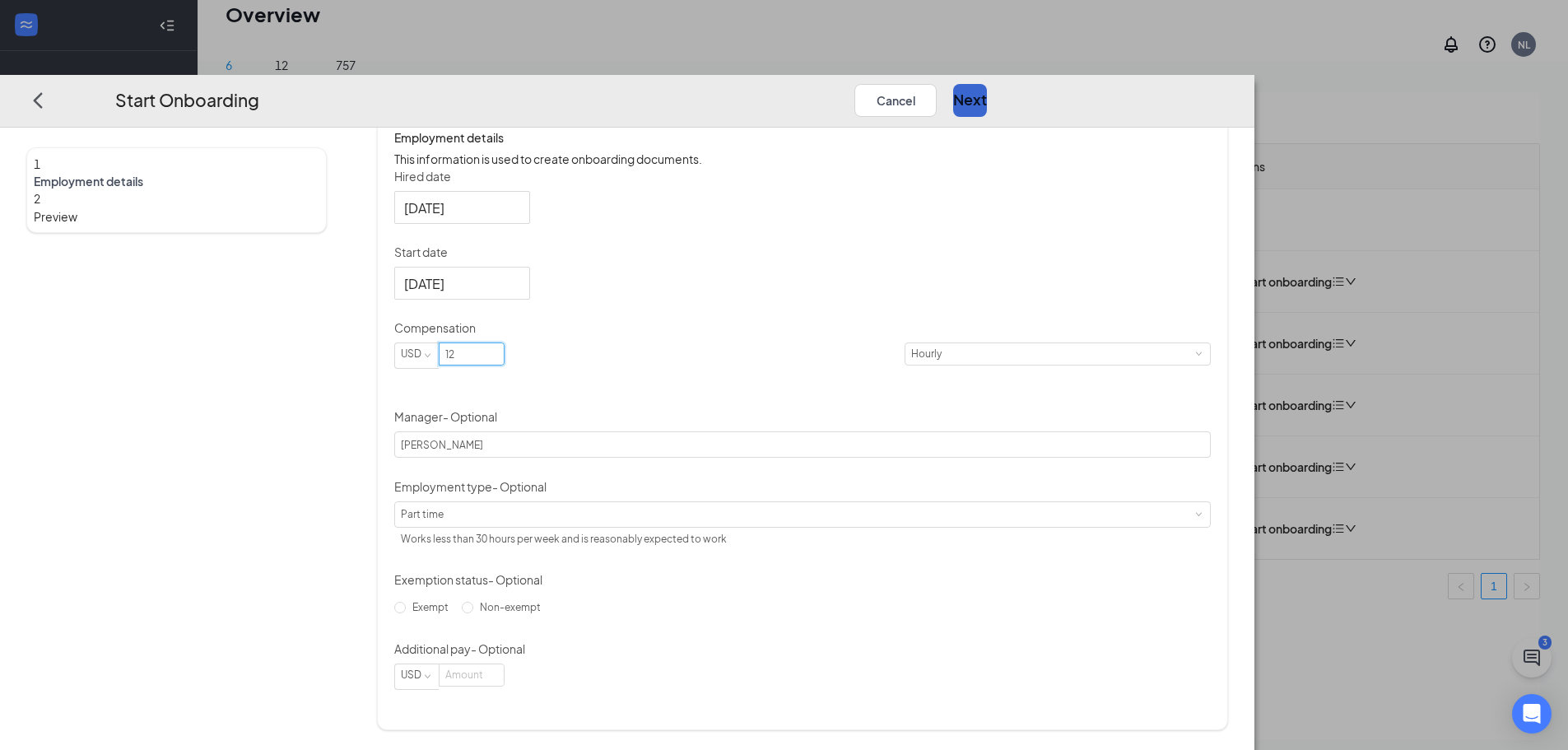
type input "12"
click at [987, 84] on button "Next" at bounding box center [971, 100] width 34 height 33
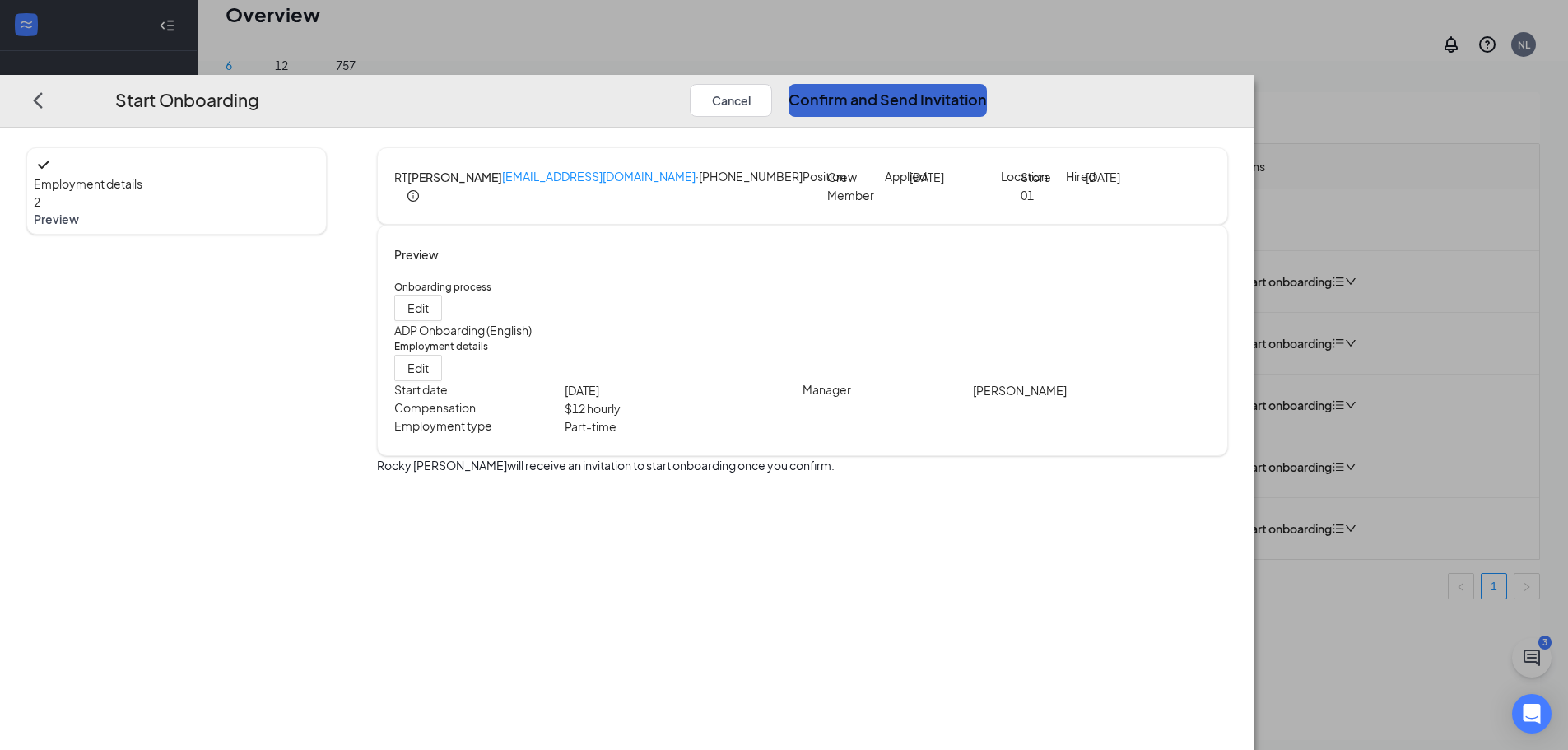
scroll to position [0, 0]
click at [987, 84] on button "Confirm and Send Invitation" at bounding box center [887, 100] width 198 height 33
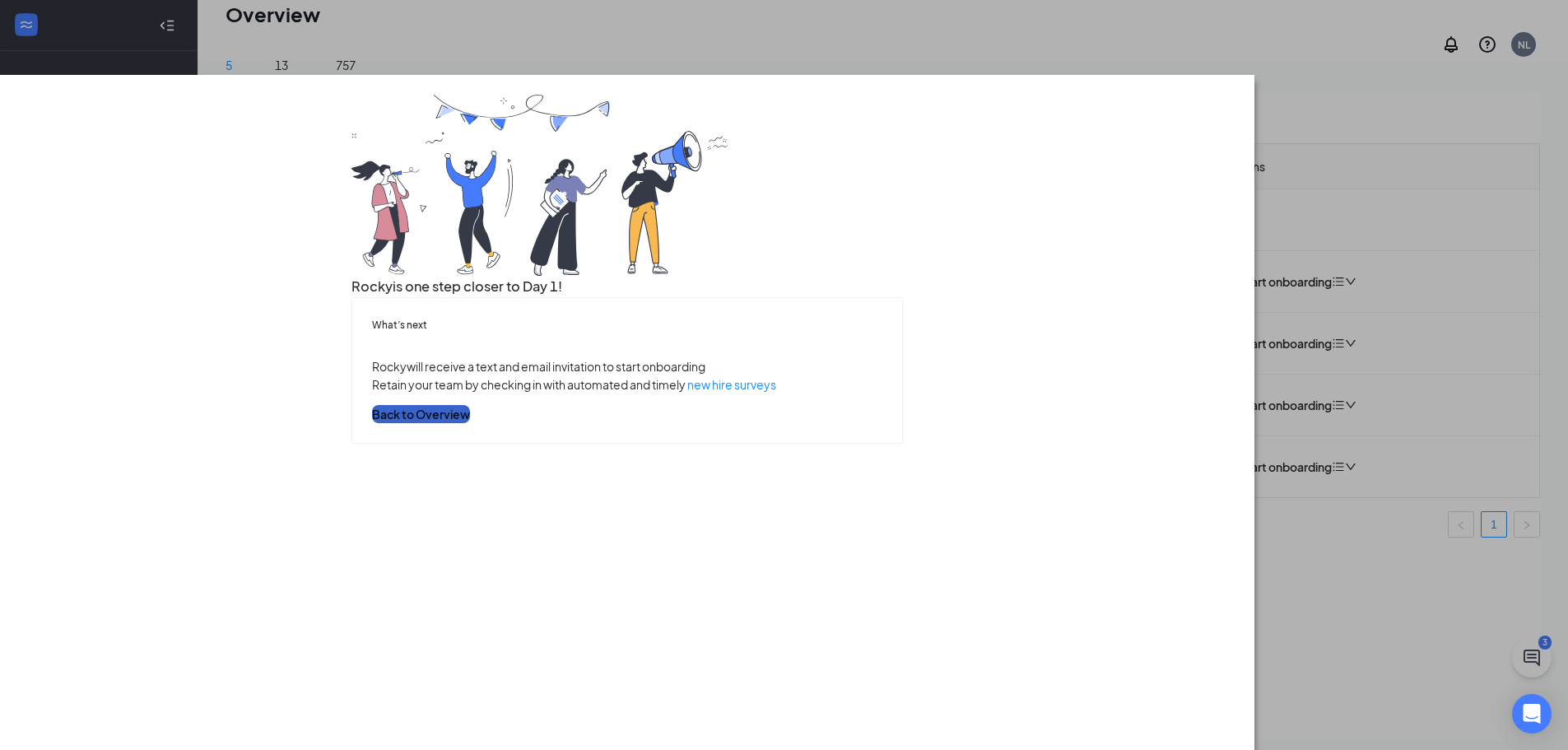
click at [470, 423] on button "Back to Overview" at bounding box center [421, 414] width 98 height 18
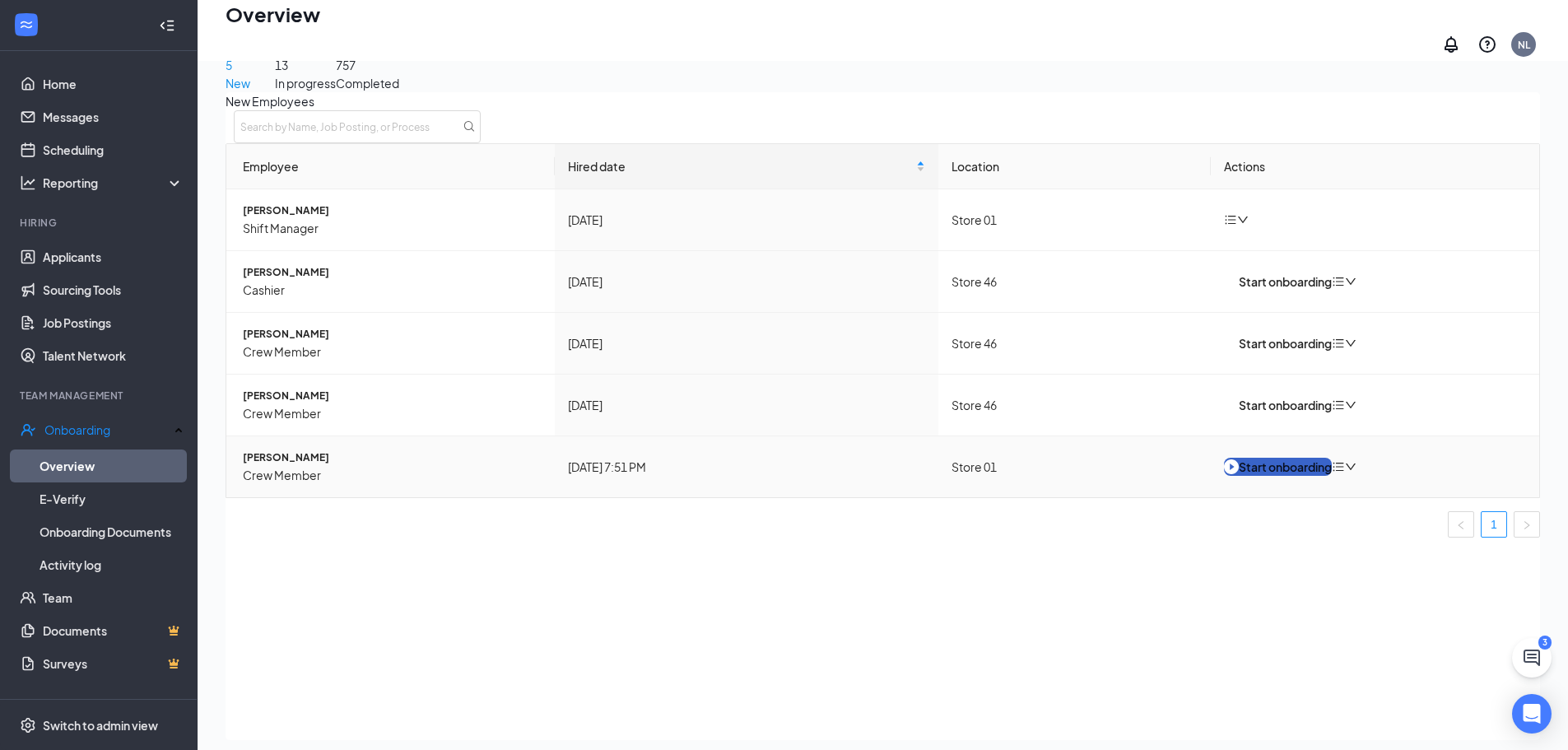
click at [1267, 474] on div "Start onboarding" at bounding box center [1277, 467] width 108 height 18
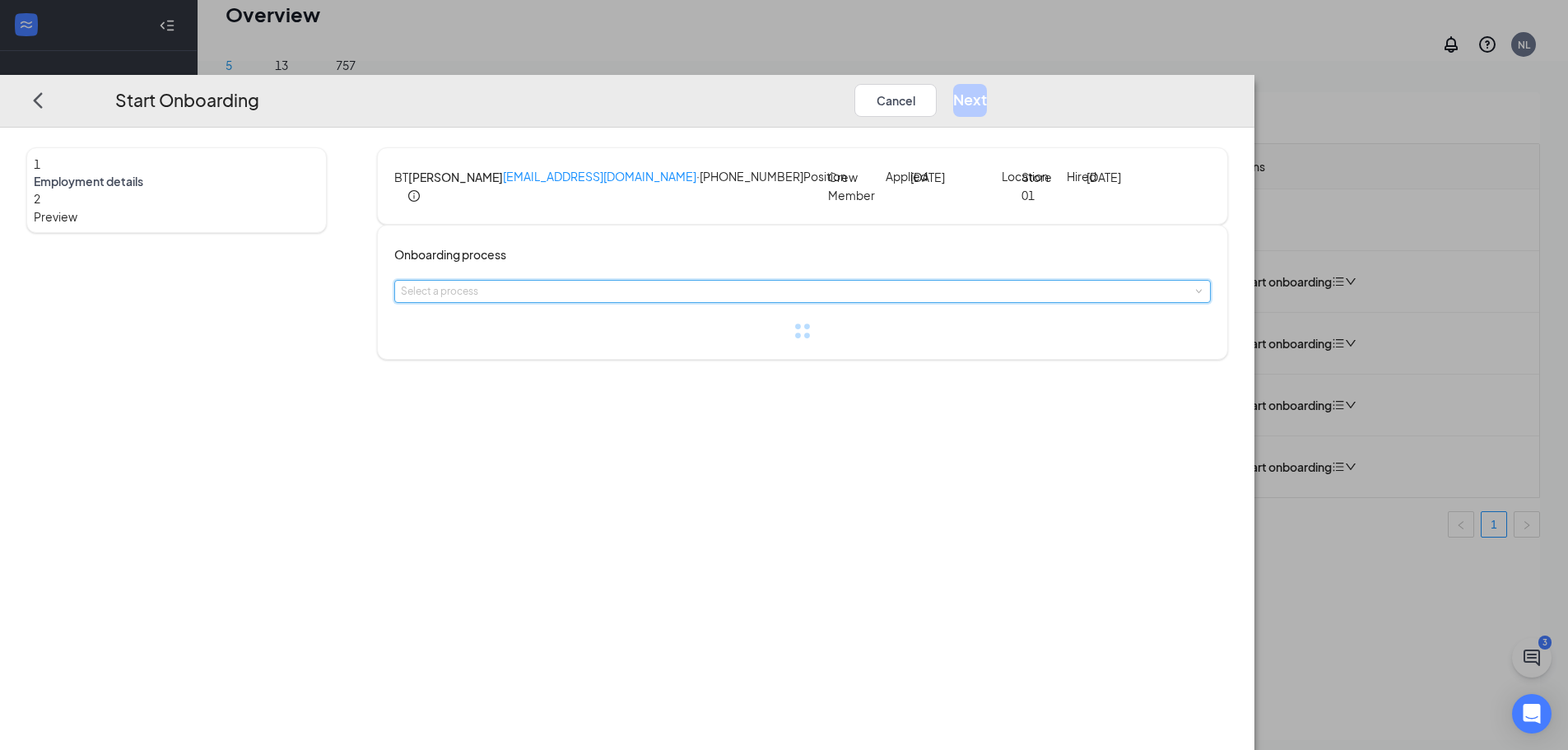
click at [1194, 296] on span at bounding box center [1197, 292] width 8 height 8
click at [649, 367] on span "ADP Onboarding (English)" at bounding box center [627, 367] width 138 height 14
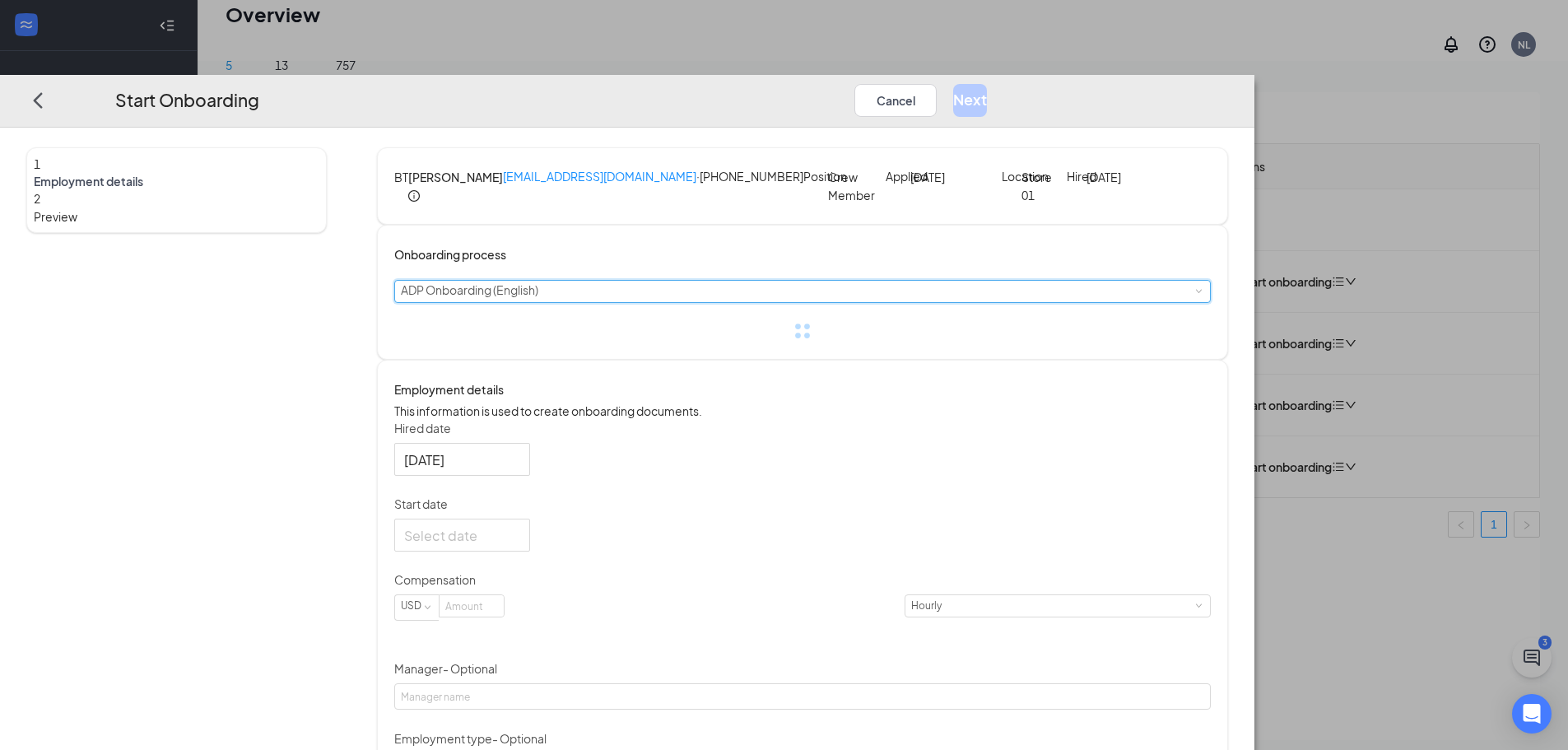
scroll to position [165, 0]
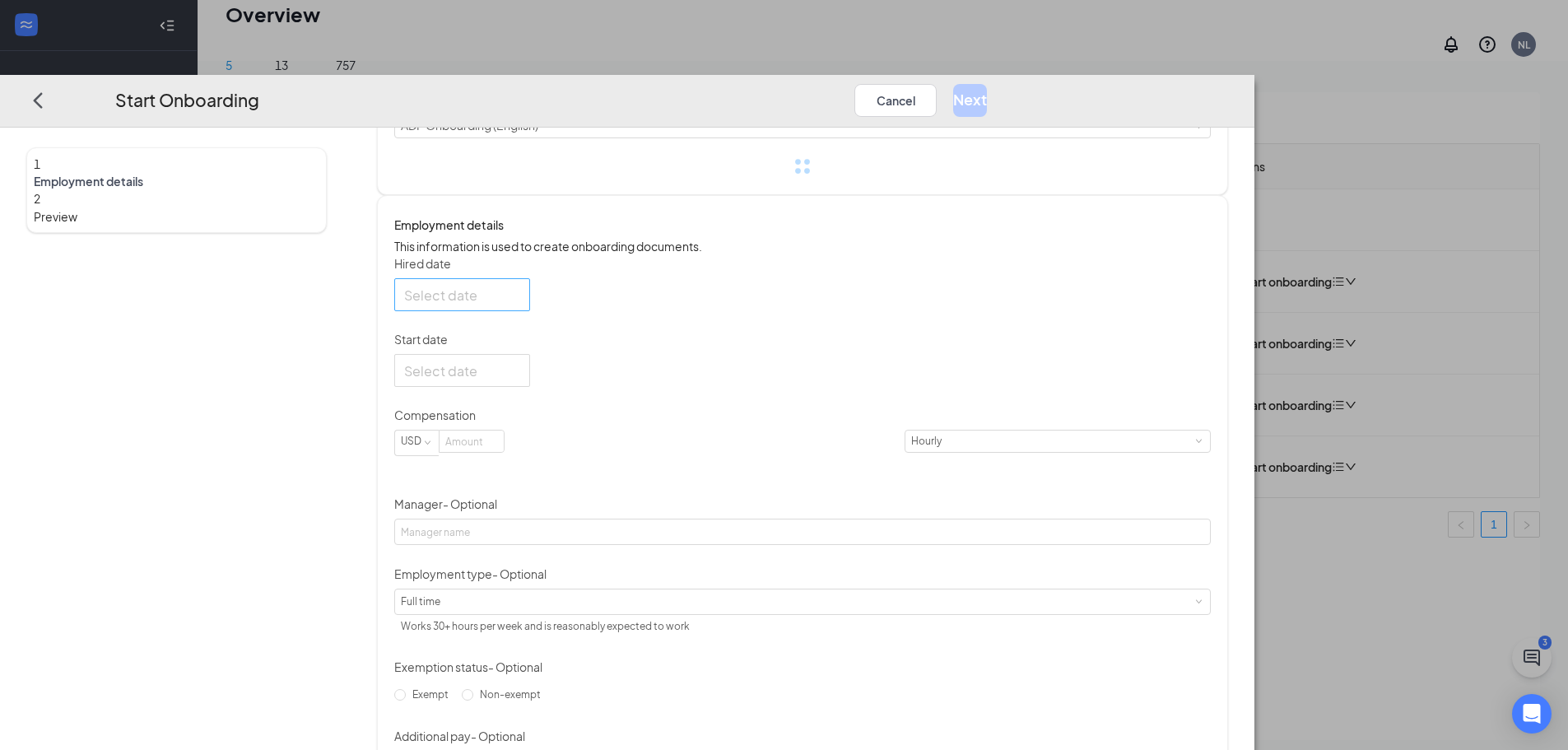
click at [520, 305] on div at bounding box center [462, 295] width 116 height 20
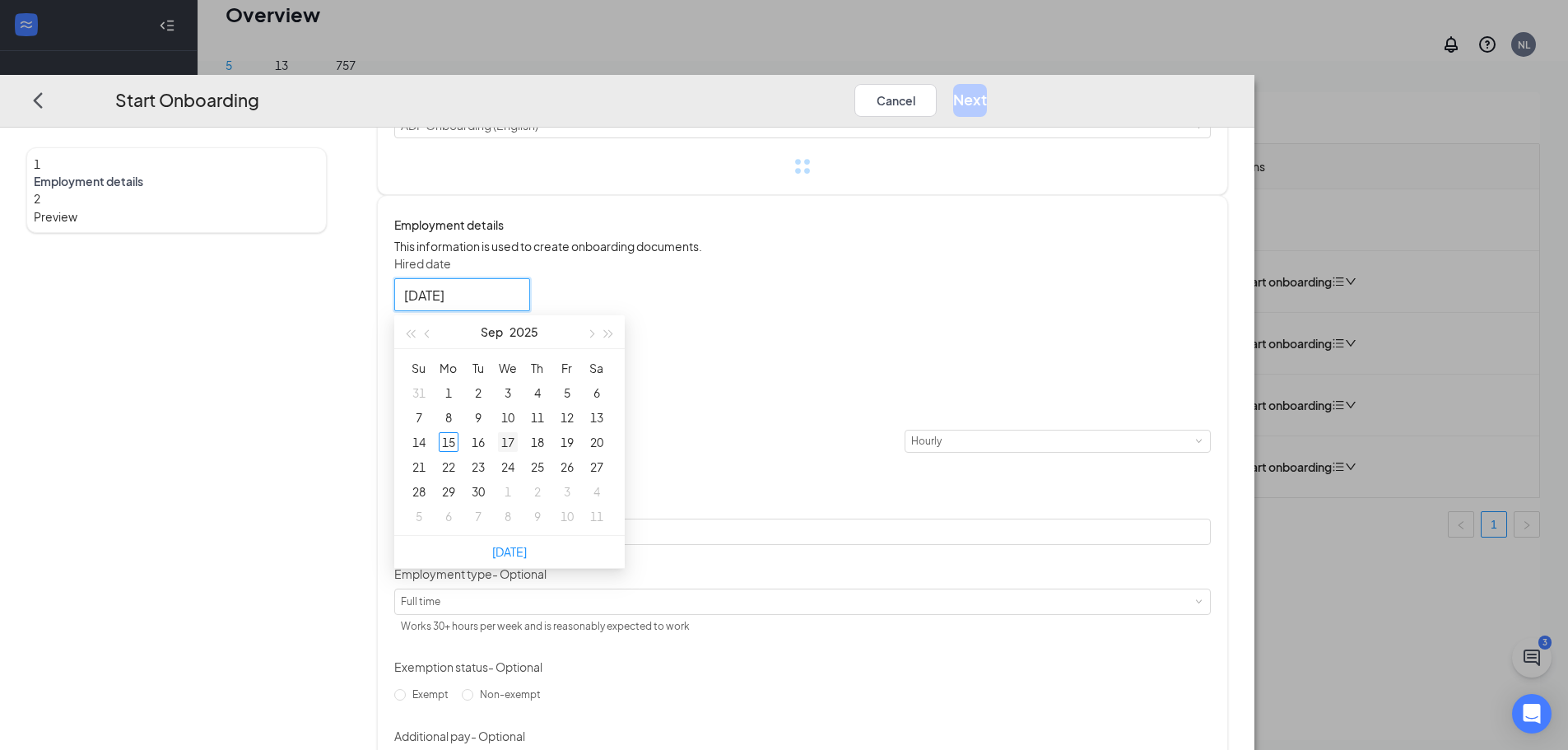
type input "[DATE]"
click at [518, 452] on div "17" at bounding box center [507, 441] width 20 height 20
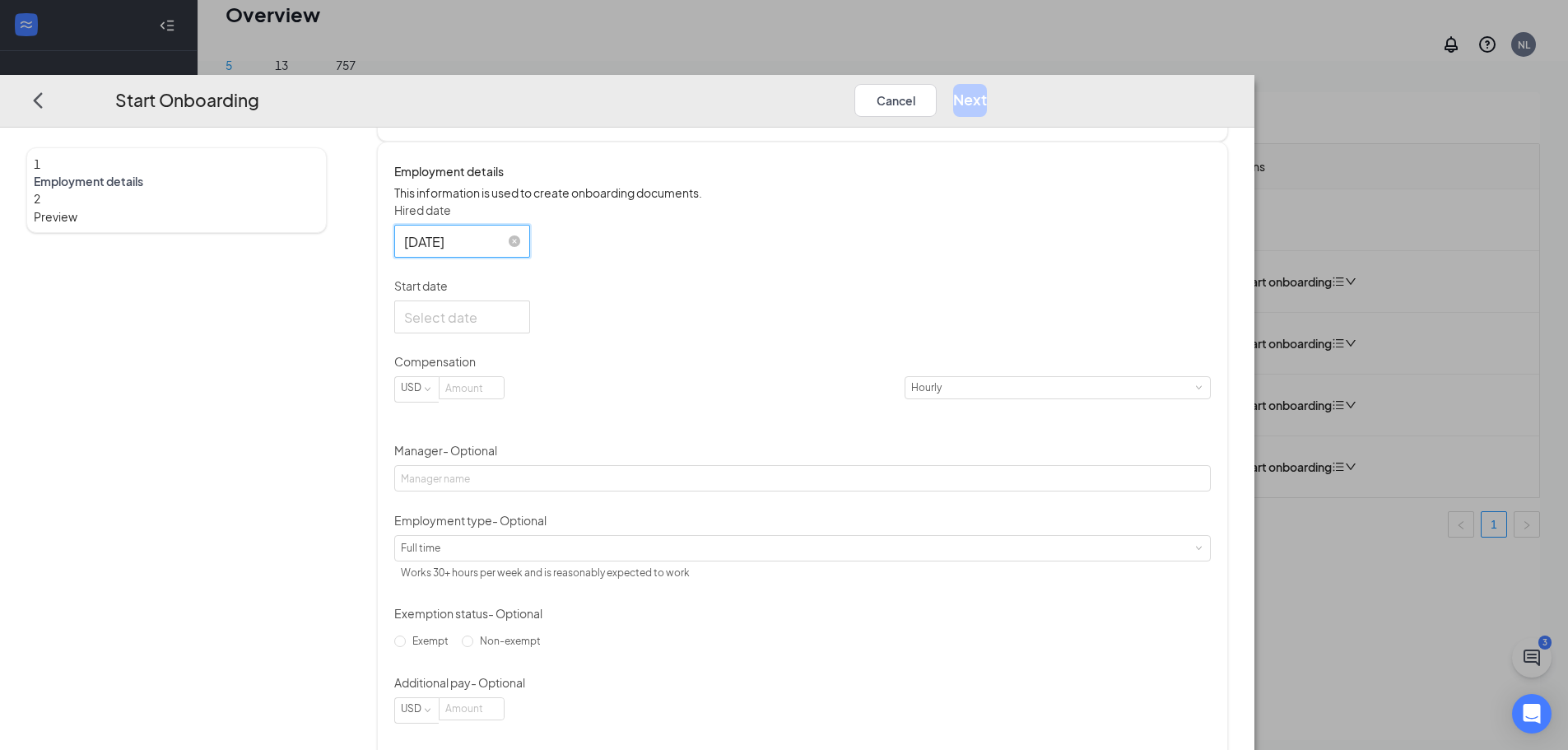
scroll to position [247, 0]
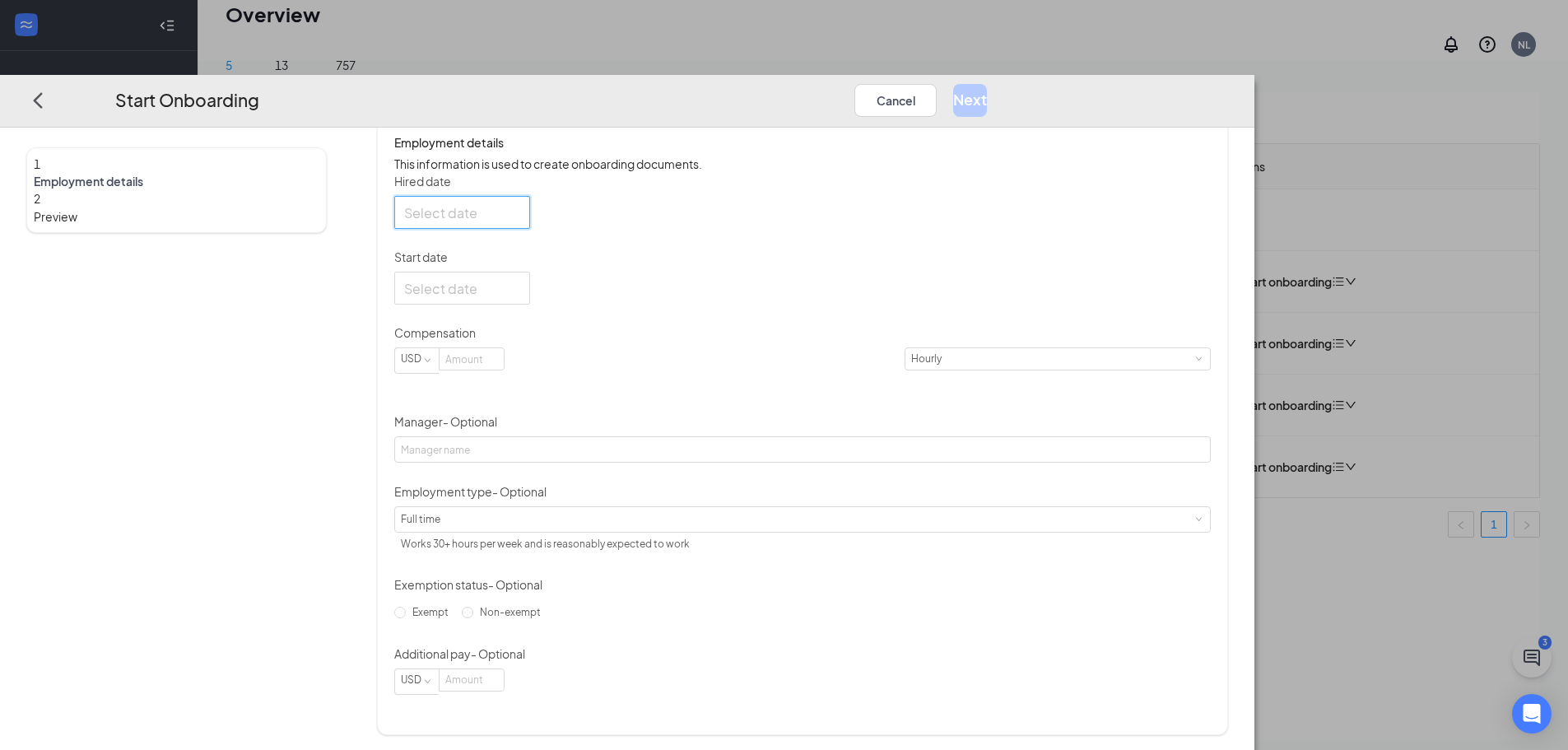
click at [520, 223] on div at bounding box center [462, 213] width 116 height 20
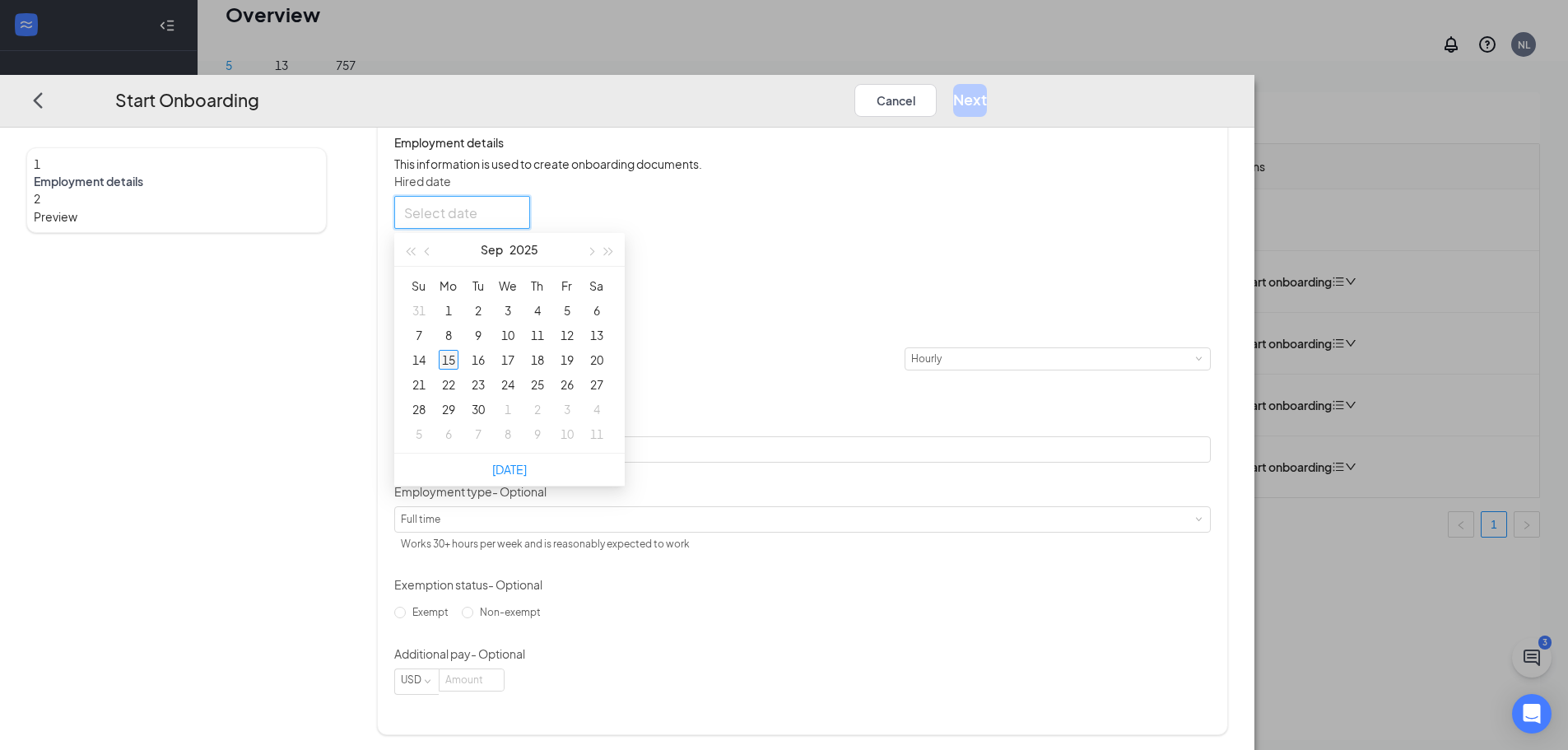
type input "[DATE]"
drag, startPoint x: 670, startPoint y: 293, endPoint x: 599, endPoint y: 437, distance: 160.6
click at [458, 370] on div "15" at bounding box center [448, 360] width 20 height 20
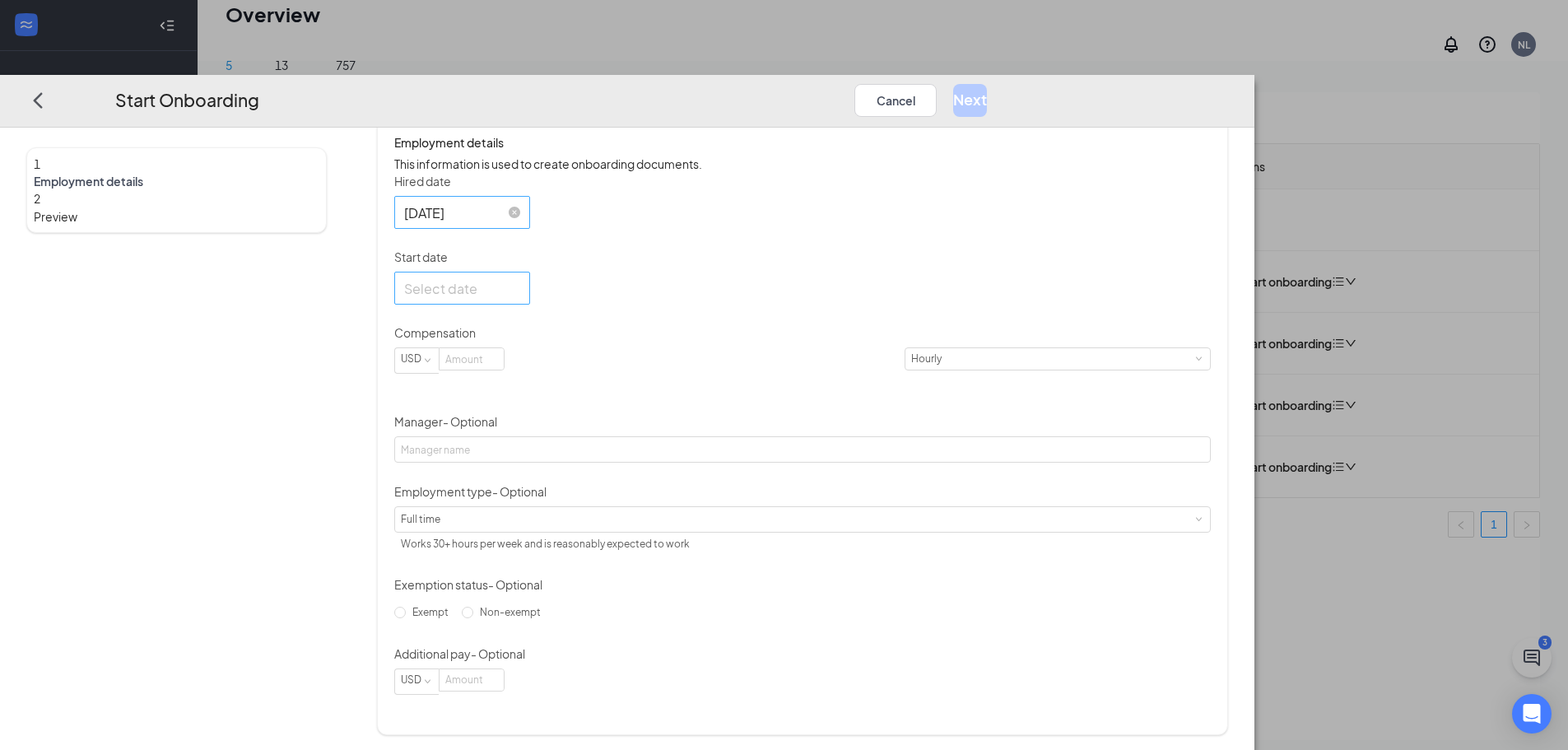
click at [520, 299] on div at bounding box center [462, 288] width 116 height 20
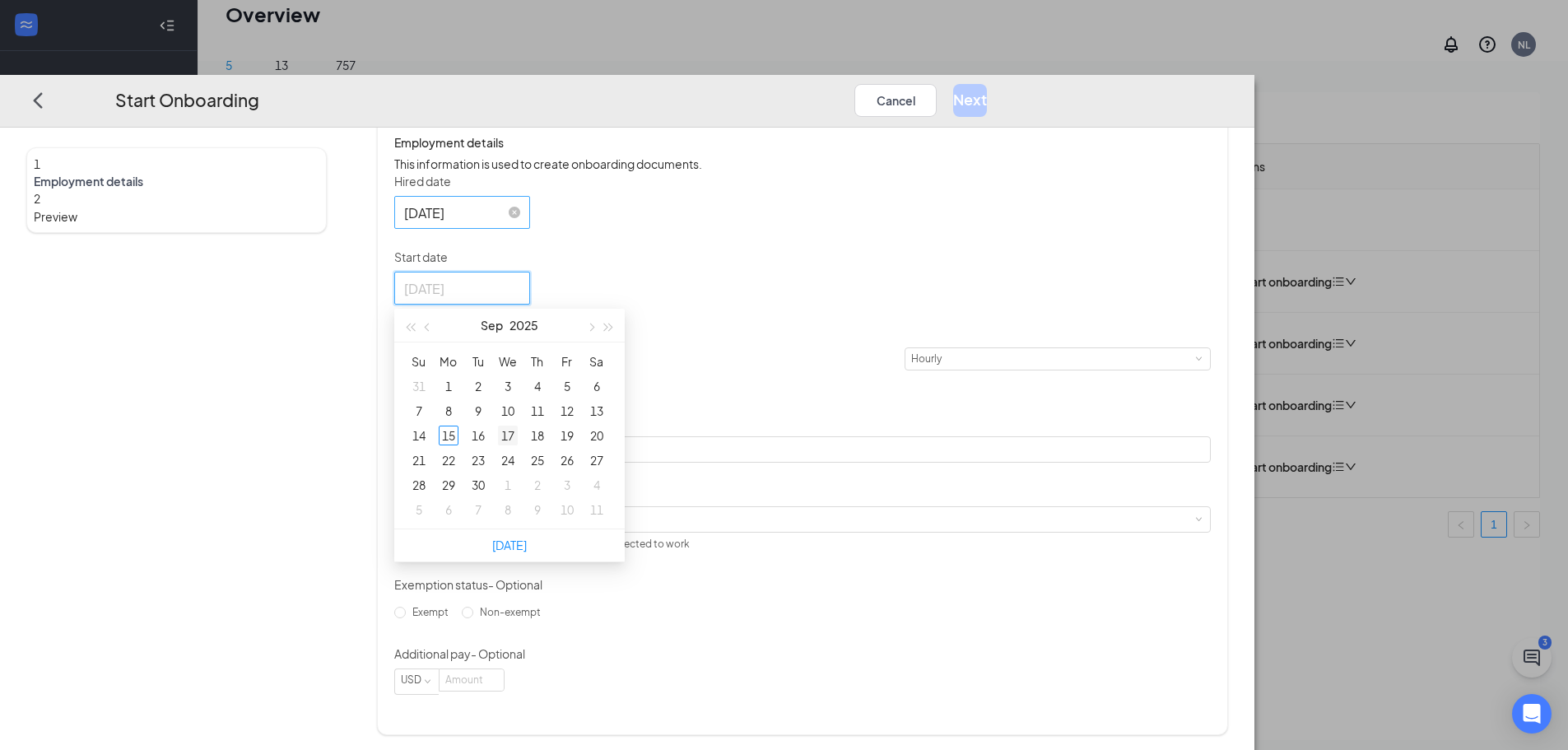
type input "[DATE]"
click at [518, 446] on div "17" at bounding box center [507, 435] width 20 height 20
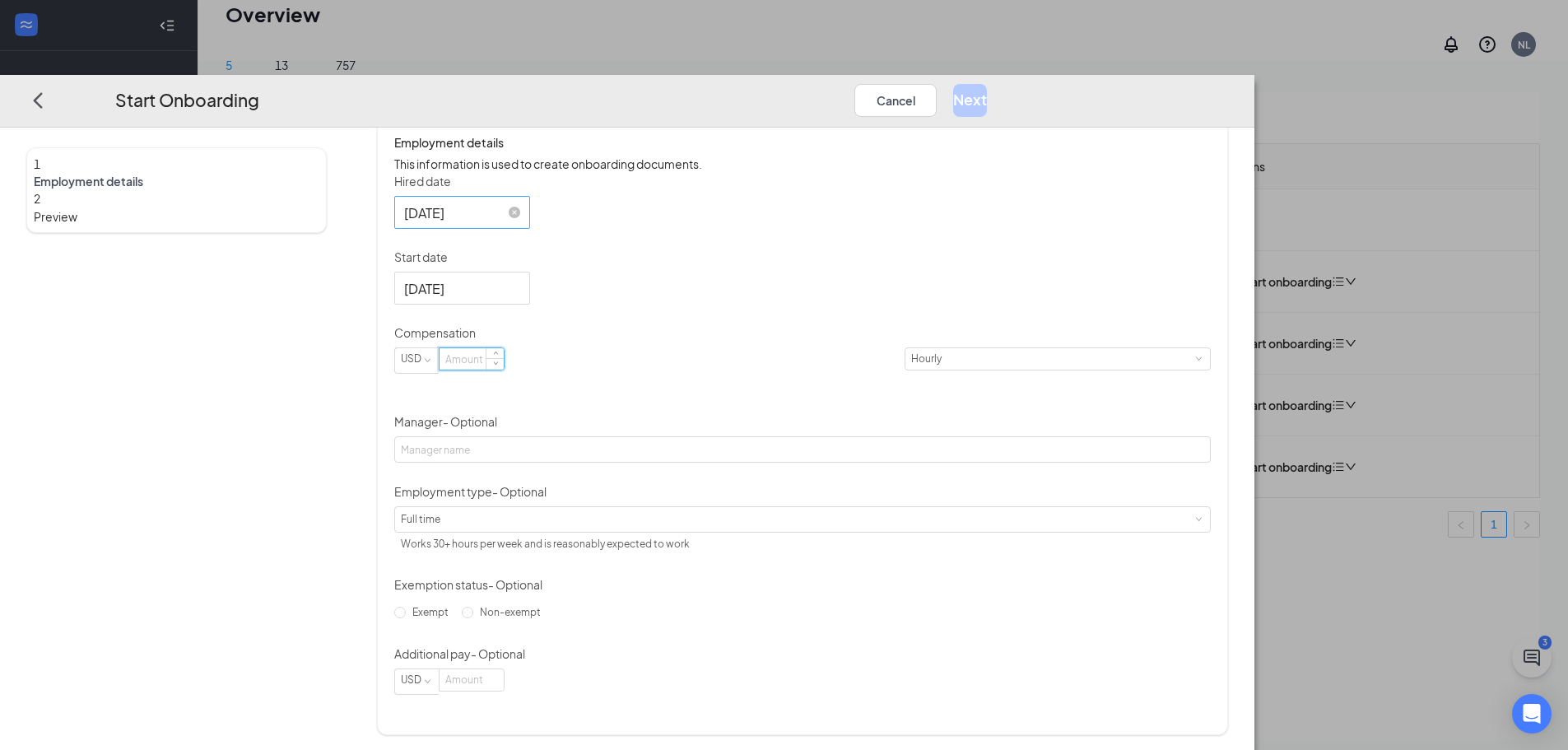
click at [504, 370] on input at bounding box center [472, 359] width 65 height 21
type input "12"
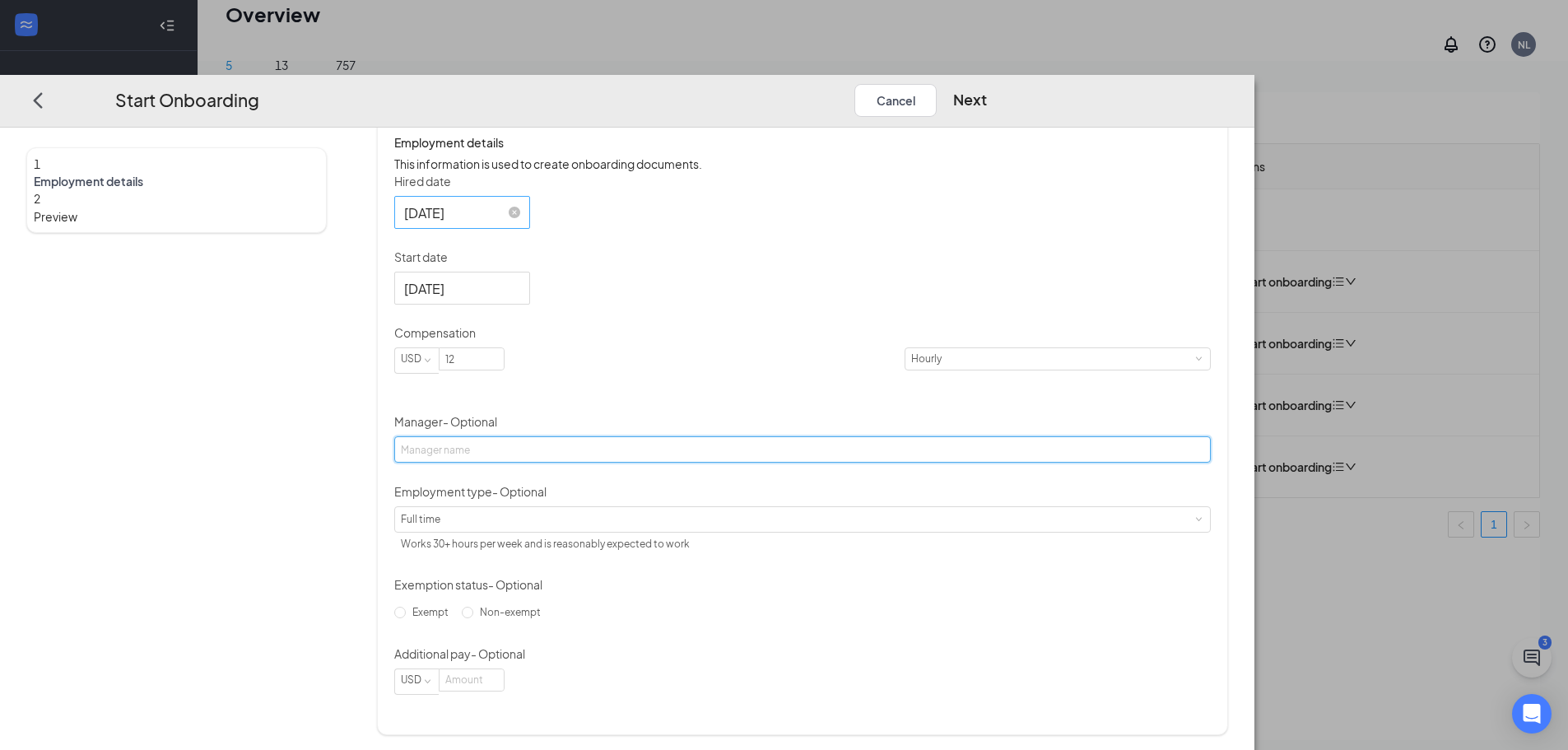
click at [600, 463] on input "Manager - Optional" at bounding box center [802, 449] width 817 height 26
type input "[PERSON_NAME]"
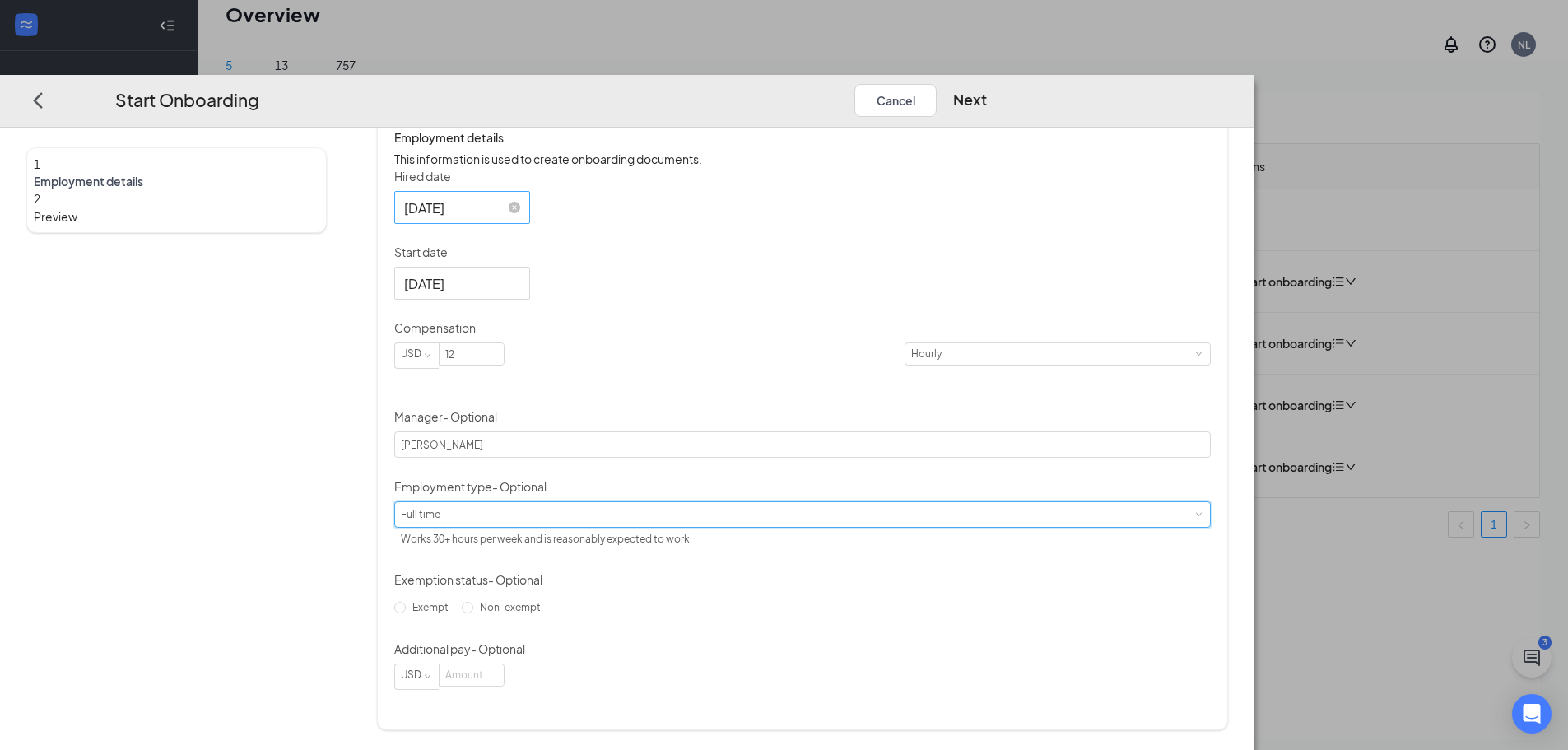
click at [1194, 518] on span at bounding box center [1197, 514] width 8 height 8
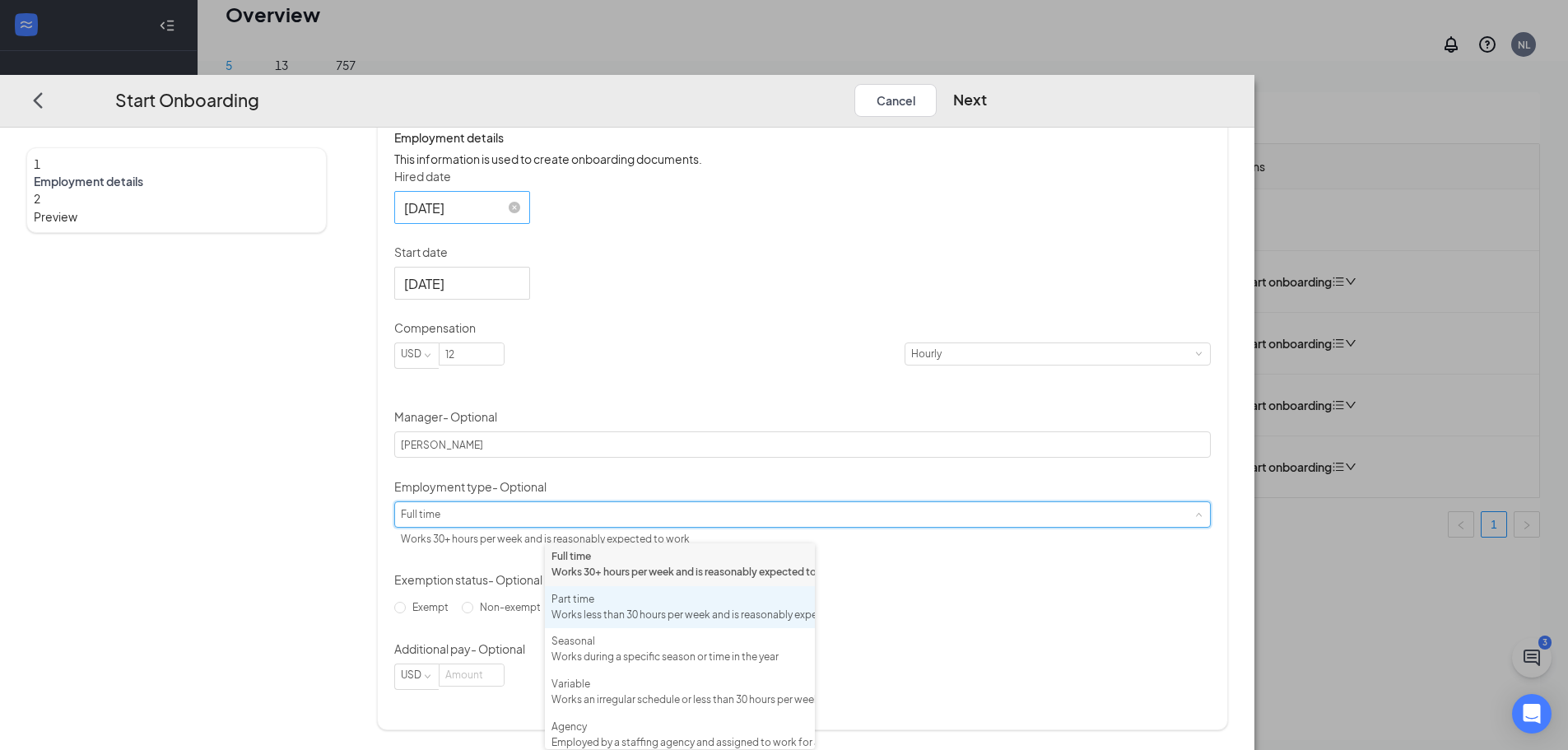
click at [647, 623] on div "Works less than 30 hours per week and is reasonably expected to work" at bounding box center [680, 616] width 257 height 15
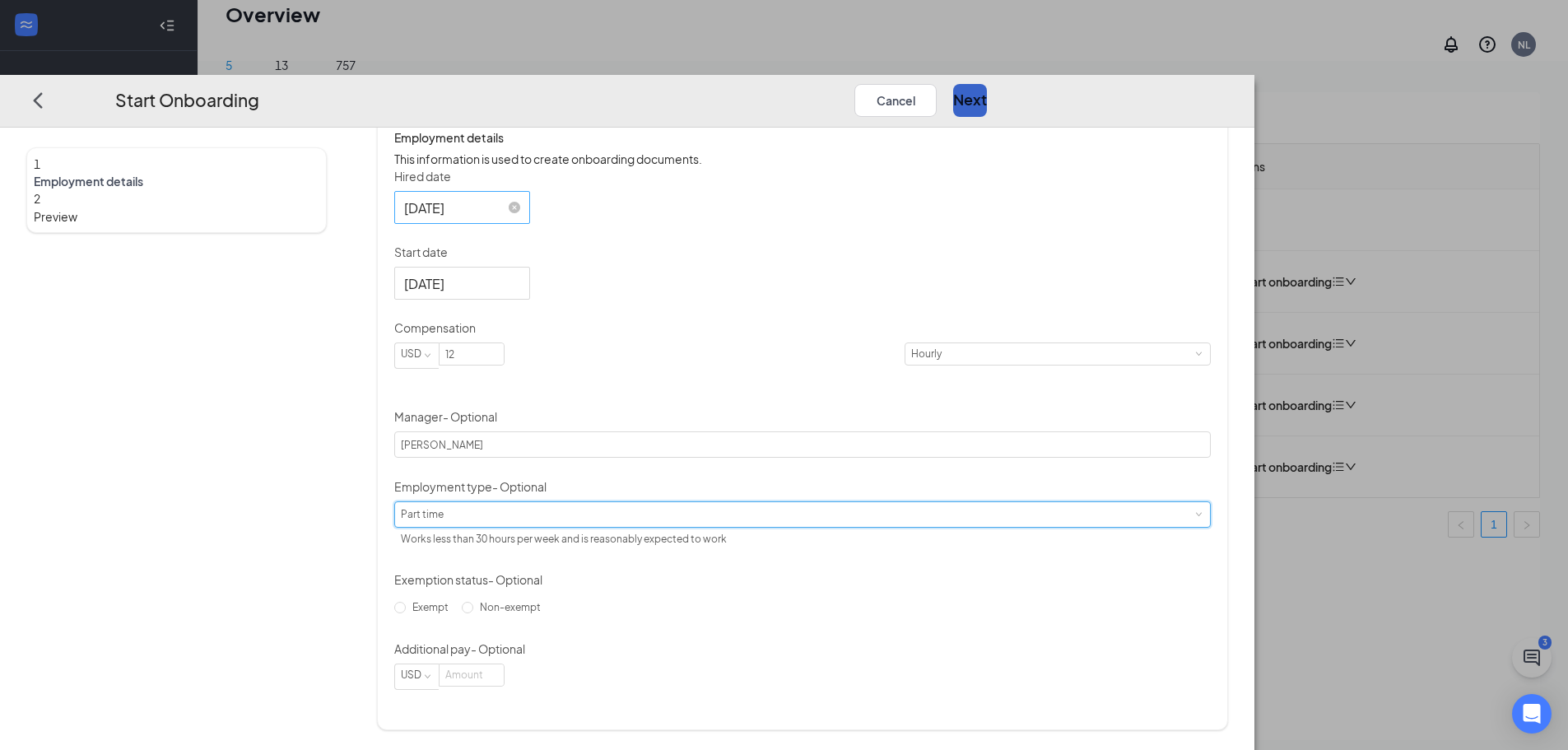
click at [987, 84] on button "Next" at bounding box center [971, 100] width 34 height 33
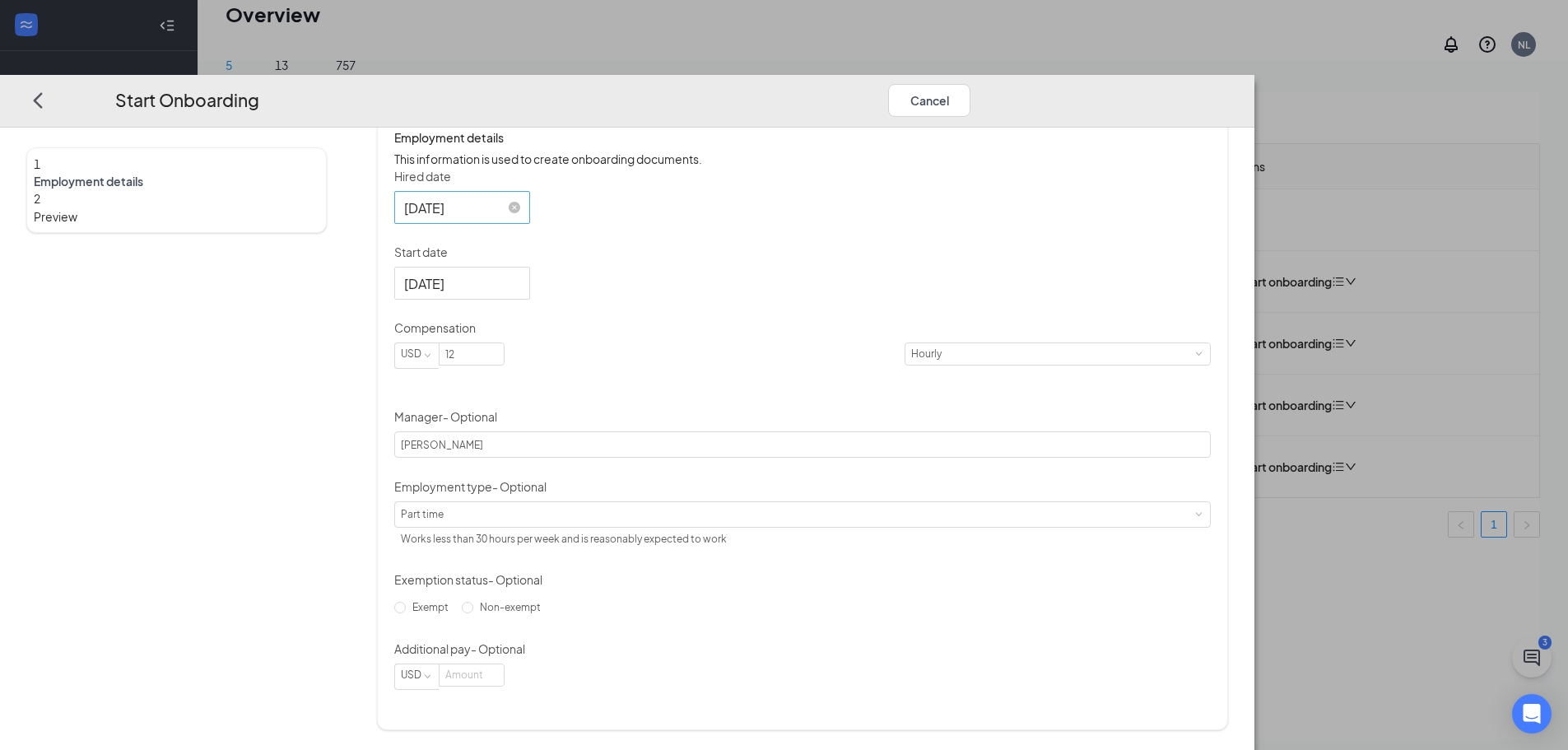
scroll to position [0, 0]
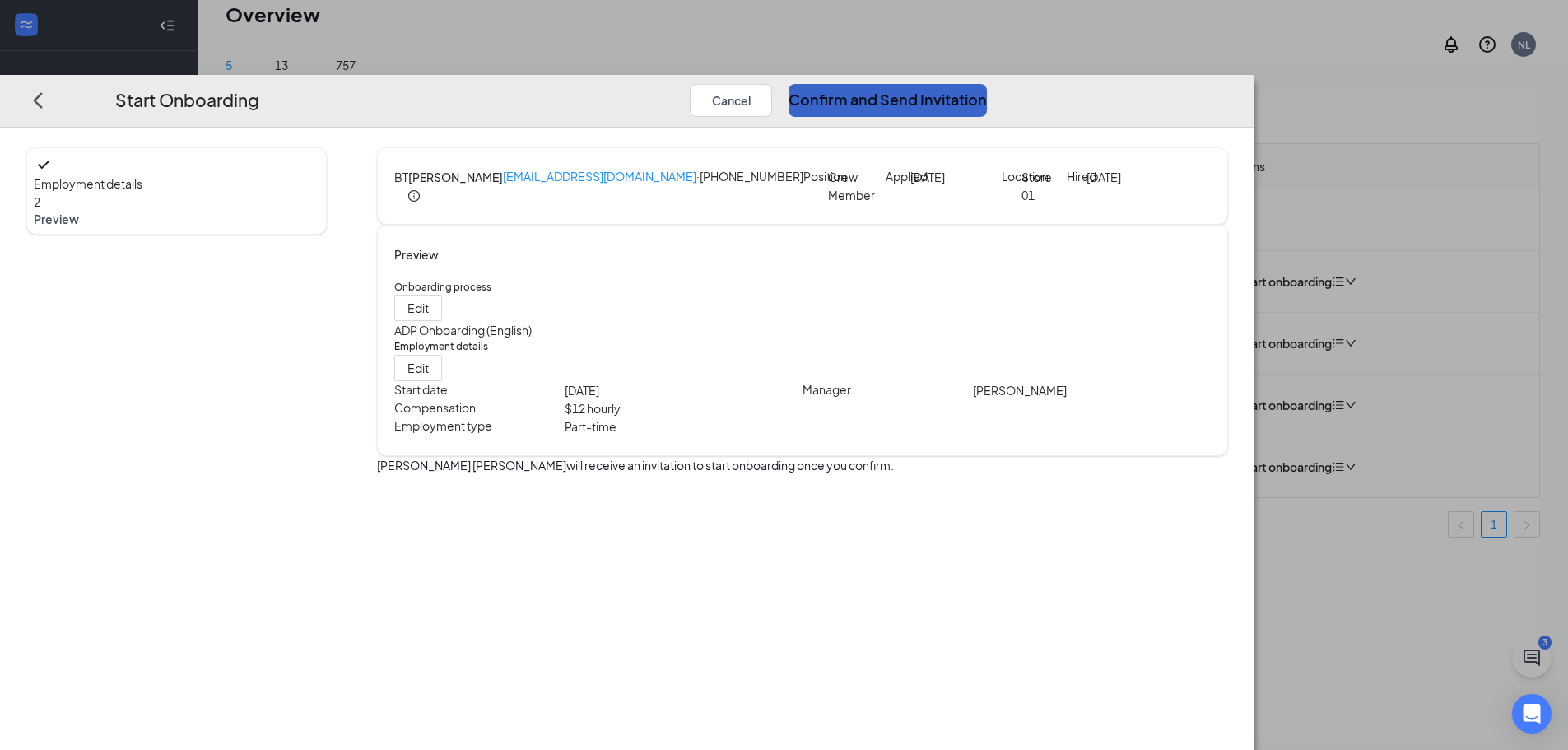
click at [987, 84] on button "Confirm and Send Invitation" at bounding box center [887, 100] width 198 height 33
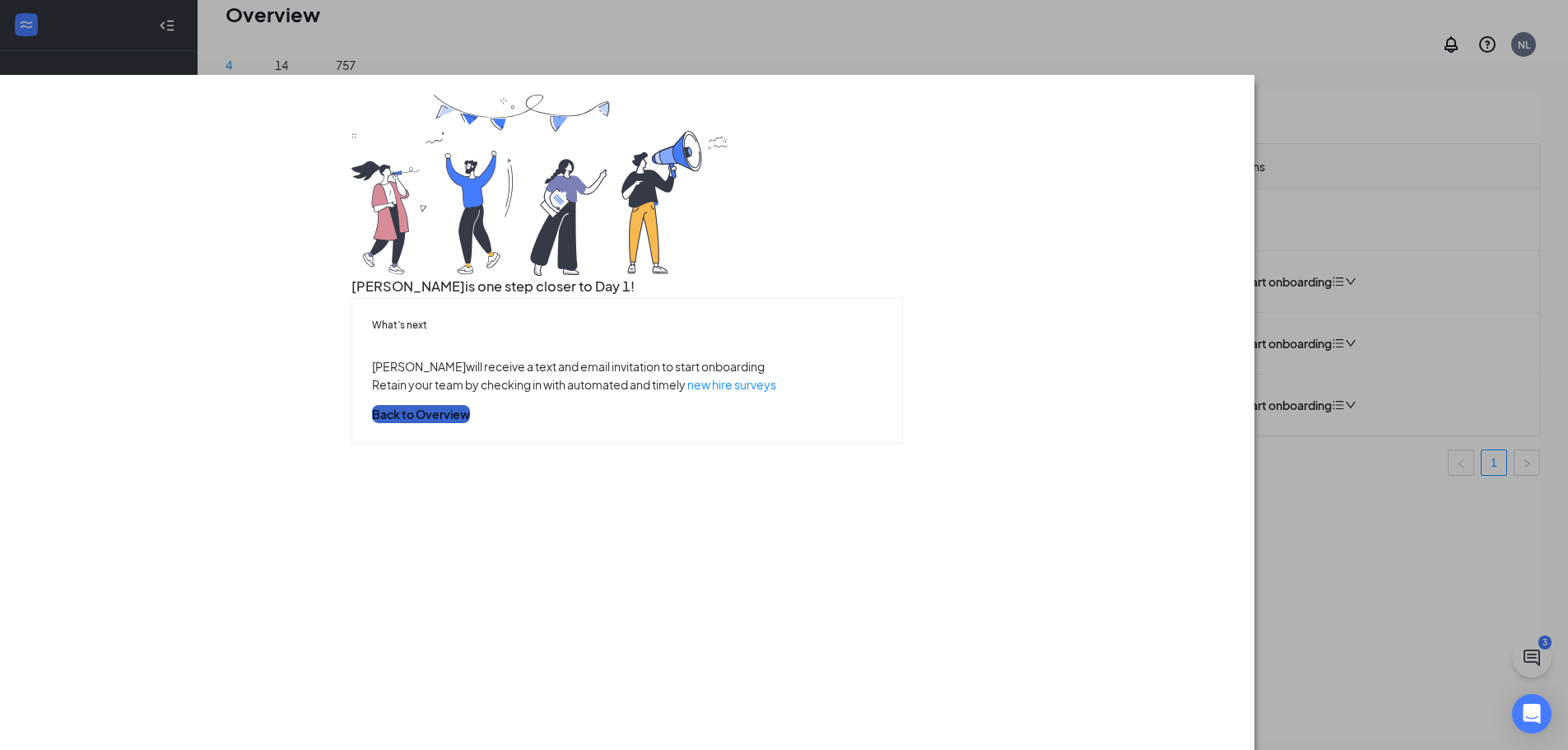
click at [470, 423] on button "Back to Overview" at bounding box center [421, 414] width 98 height 18
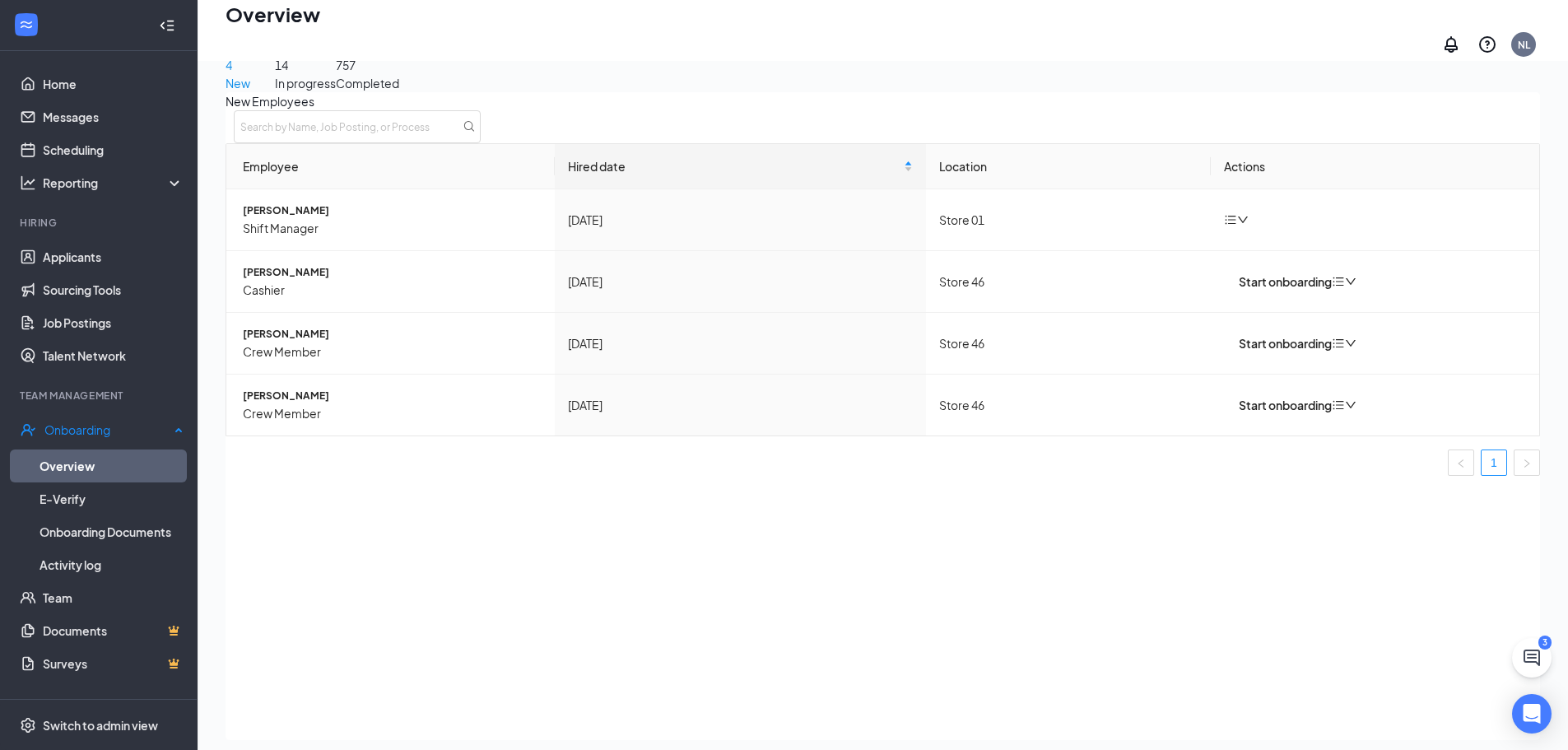
click at [117, 462] on link "Overview" at bounding box center [110, 466] width 144 height 33
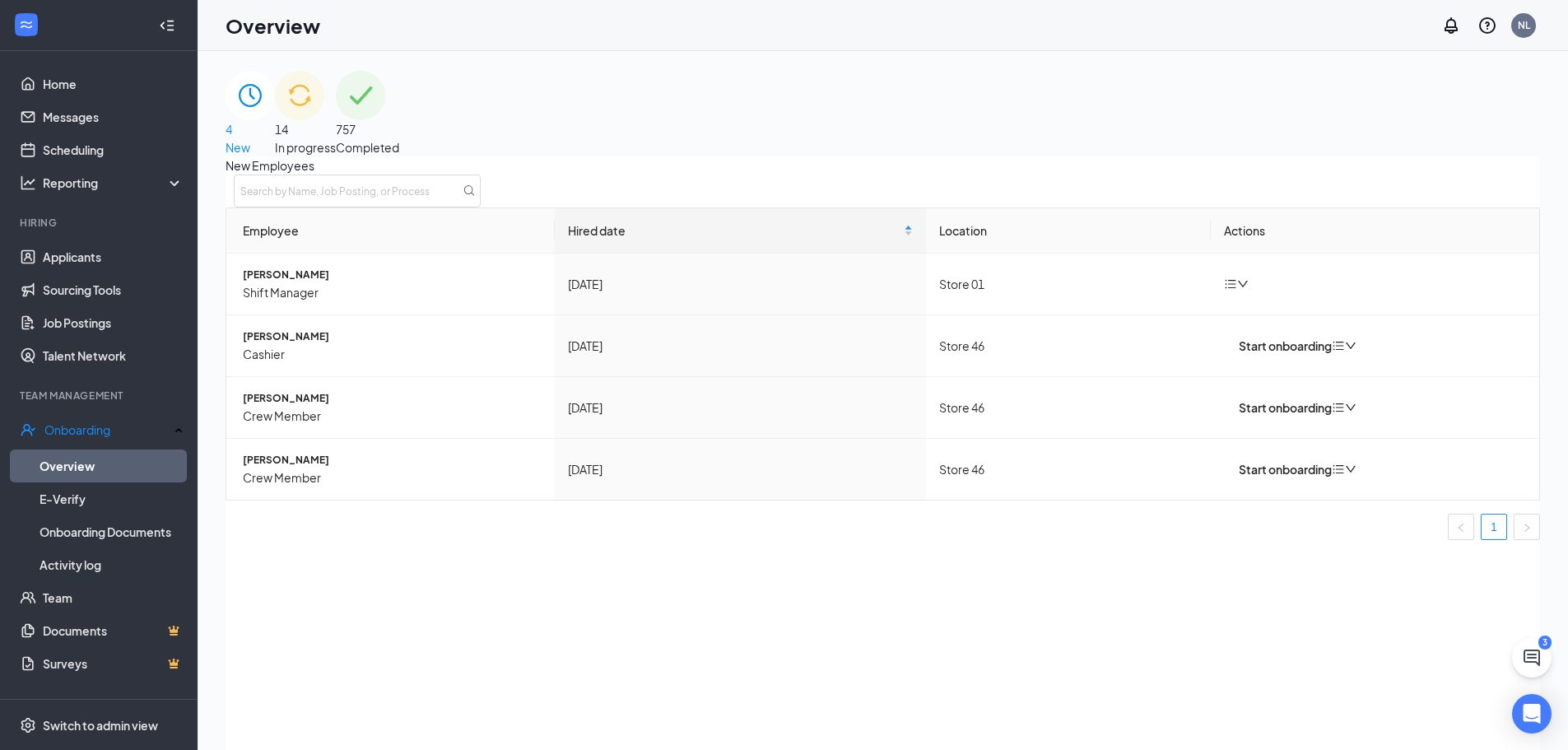
click at [336, 140] on span "In progress" at bounding box center [305, 147] width 61 height 14
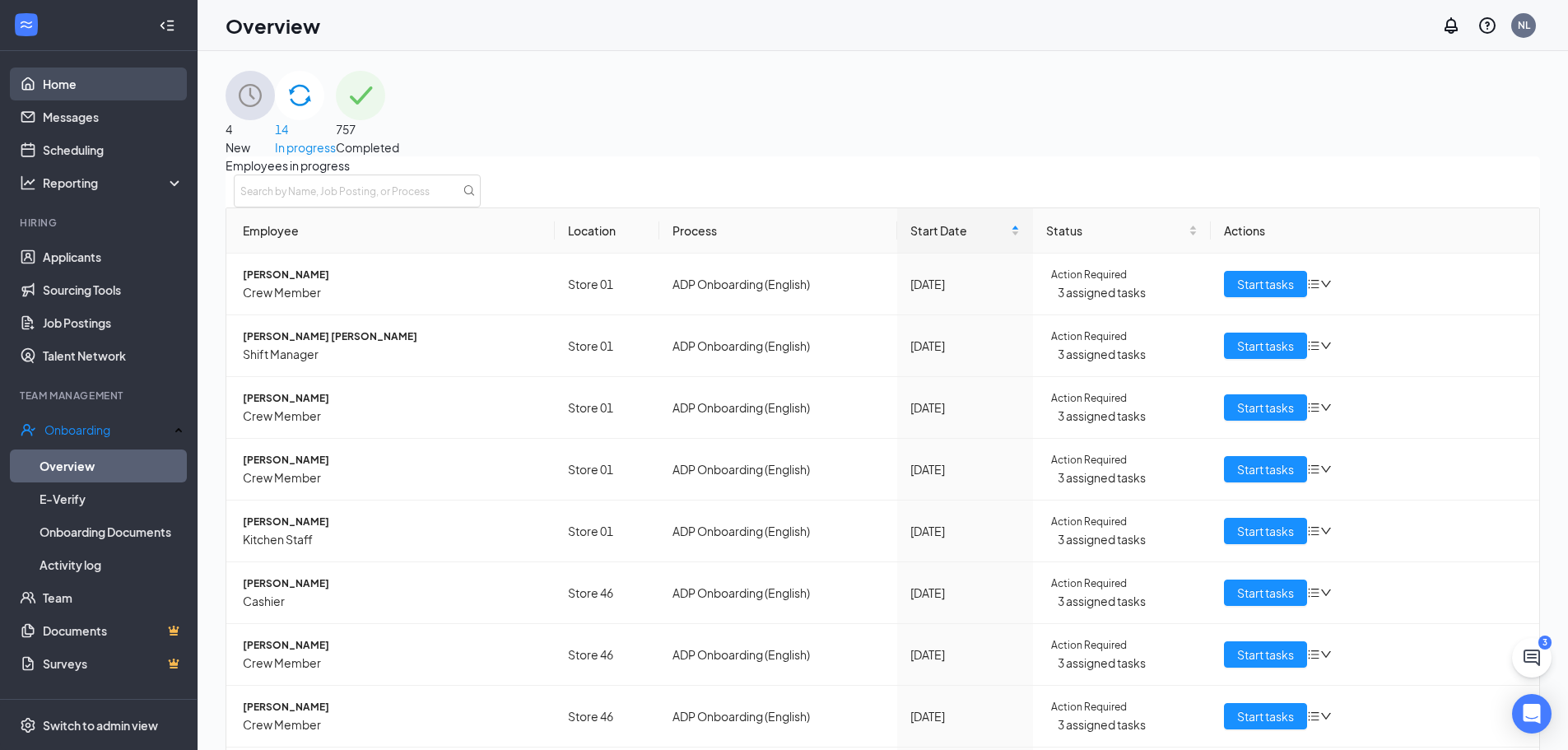
click at [70, 87] on link "Home" at bounding box center [113, 83] width 141 height 33
